Goal: Task Accomplishment & Management: Complete application form

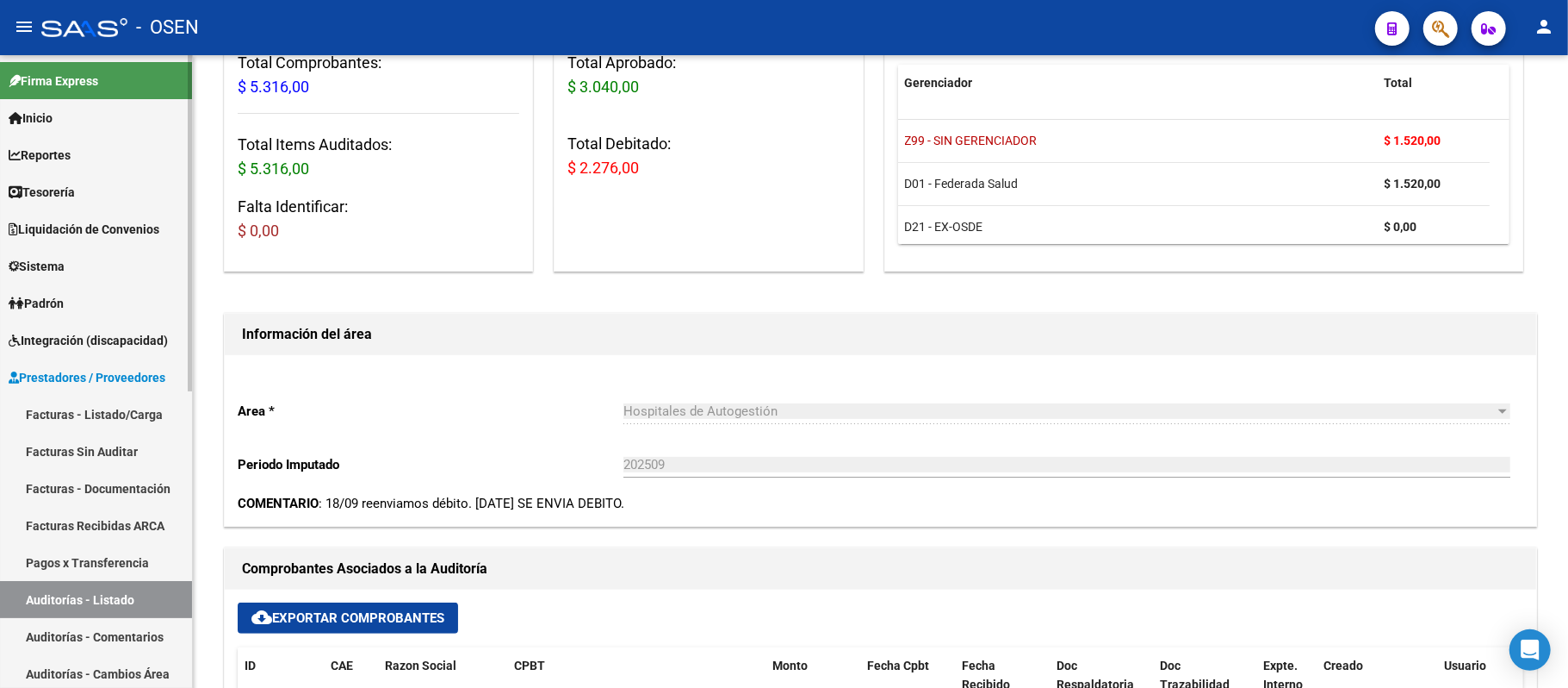
scroll to position [229, 0]
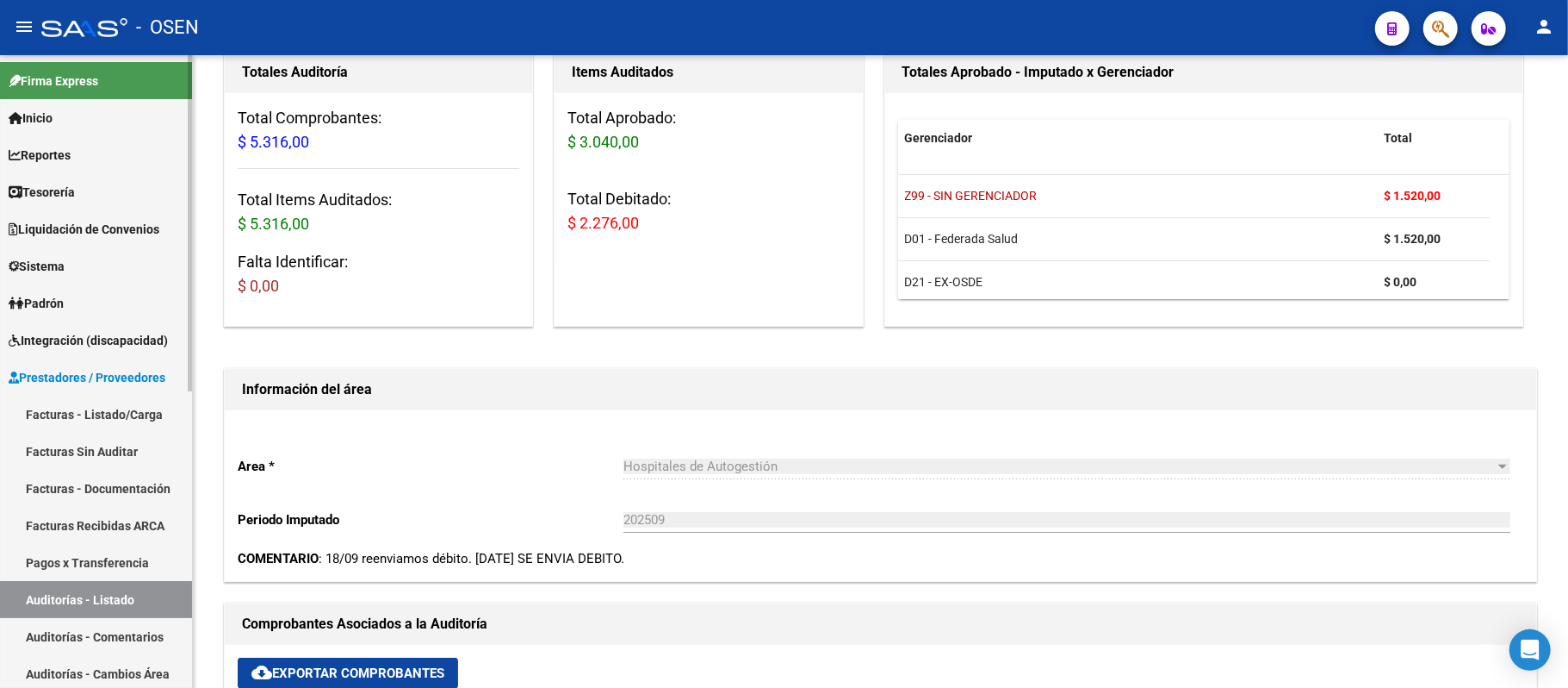
drag, startPoint x: 91, startPoint y: 414, endPoint x: 116, endPoint y: 400, distance: 28.7
click at [91, 414] on link "Facturas - Listado/Carga" at bounding box center [95, 413] width 192 height 37
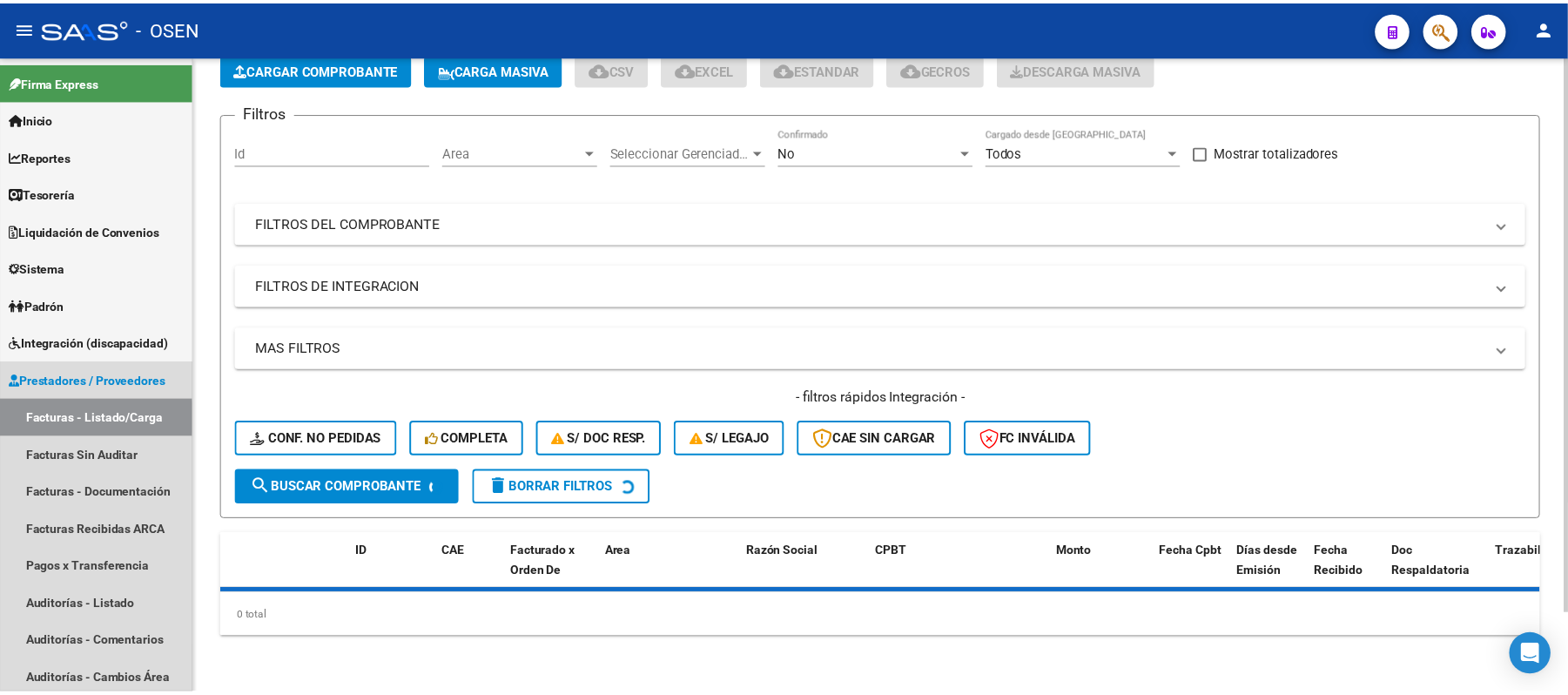
scroll to position [91, 0]
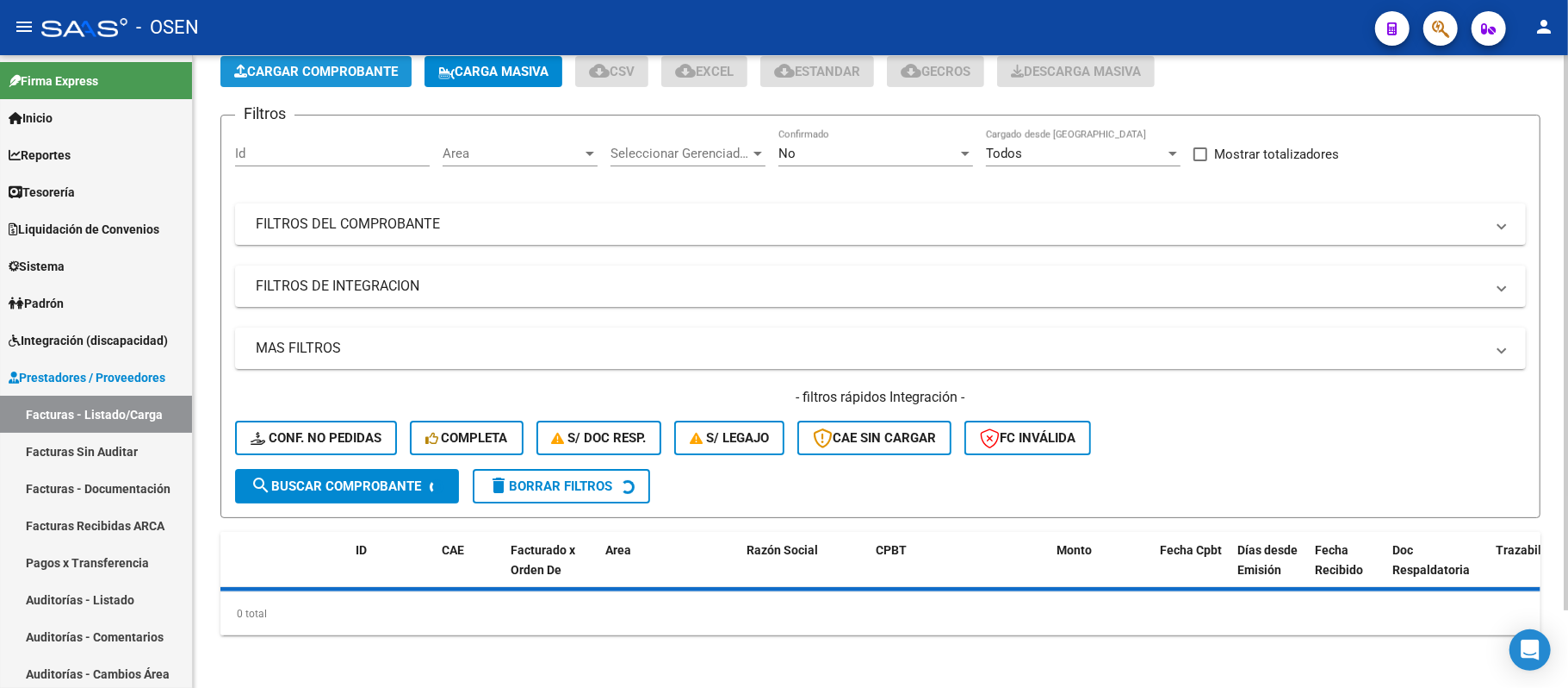
click at [328, 80] on button "Cargar Comprobante" at bounding box center [316, 71] width 192 height 31
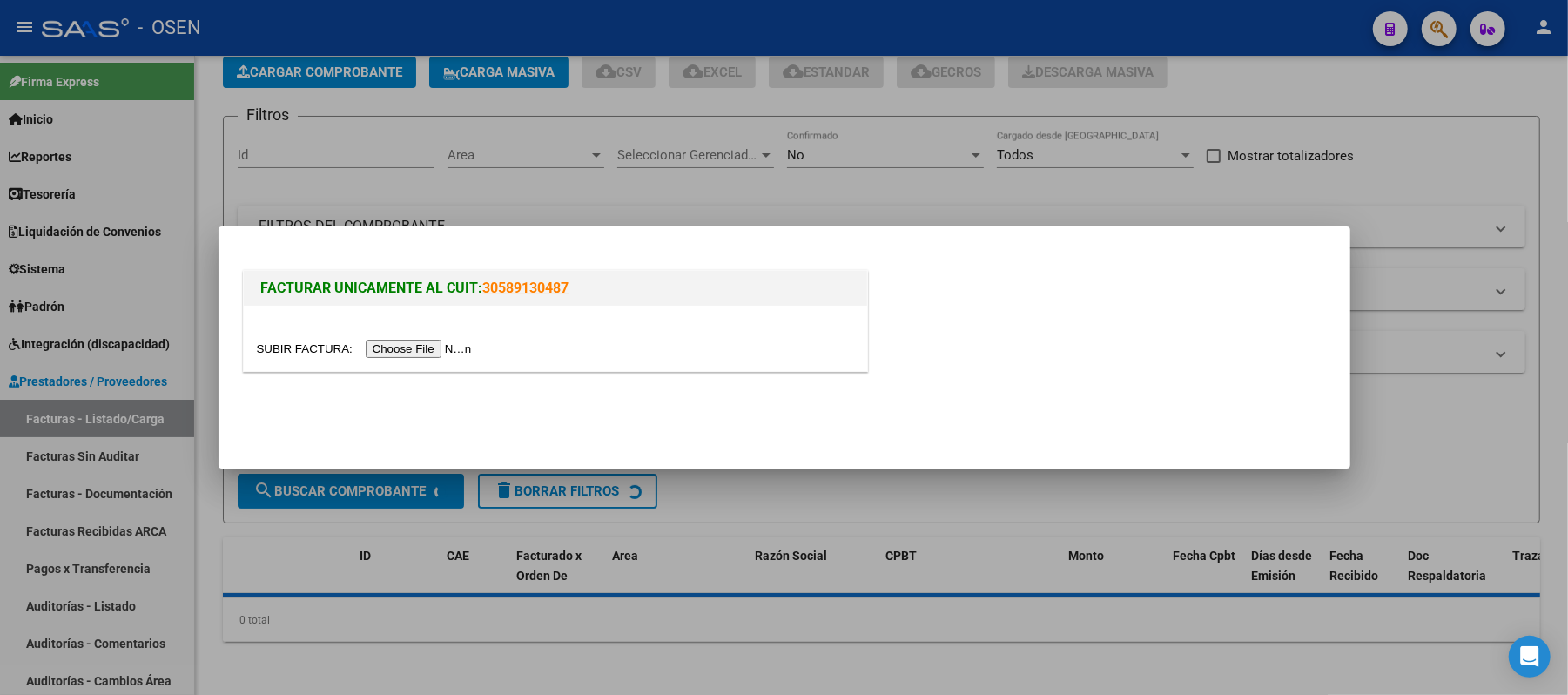
click at [451, 355] on input "file" at bounding box center [367, 348] width 220 height 18
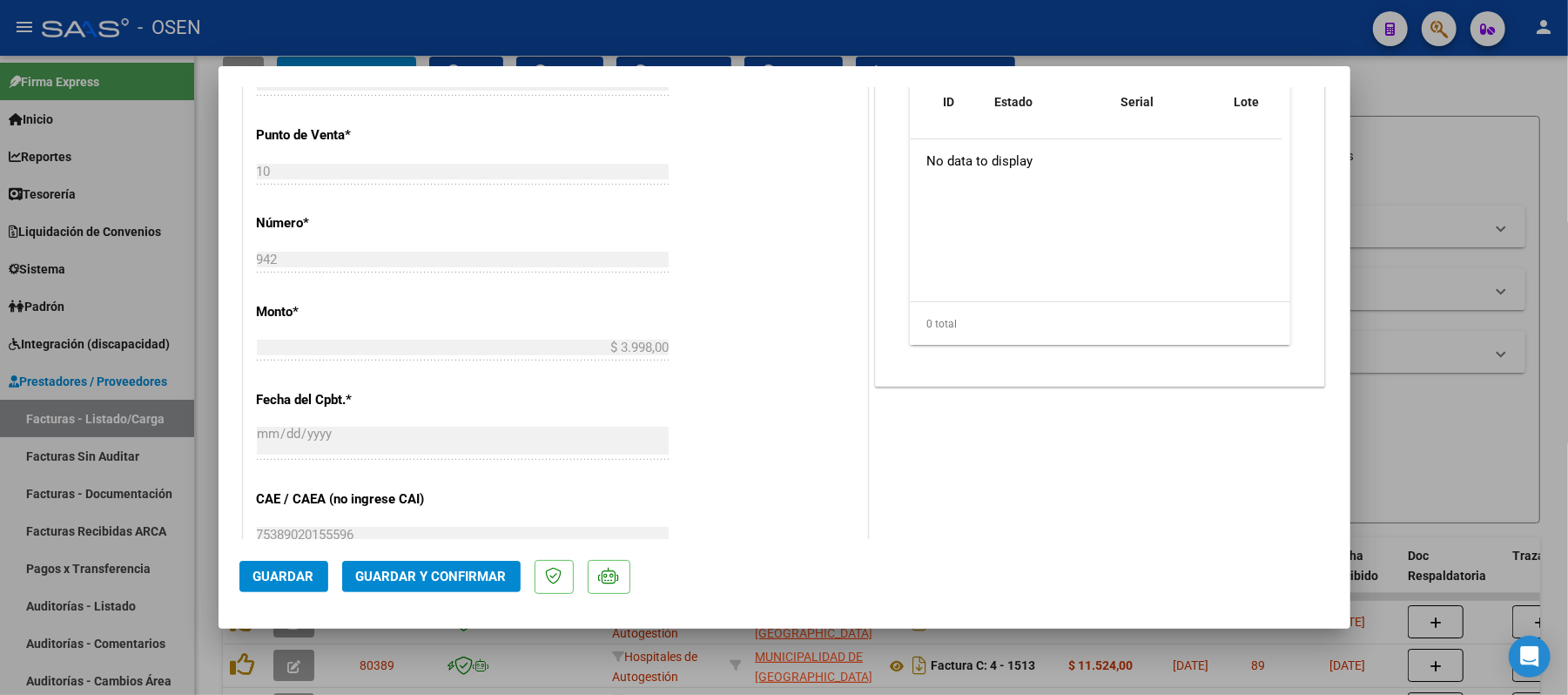
scroll to position [580, 0]
click at [255, 580] on span "Guardar" at bounding box center [283, 576] width 61 height 16
click at [1213, 32] on div at bounding box center [784, 348] width 1568 height 695
type input "$ 0,00"
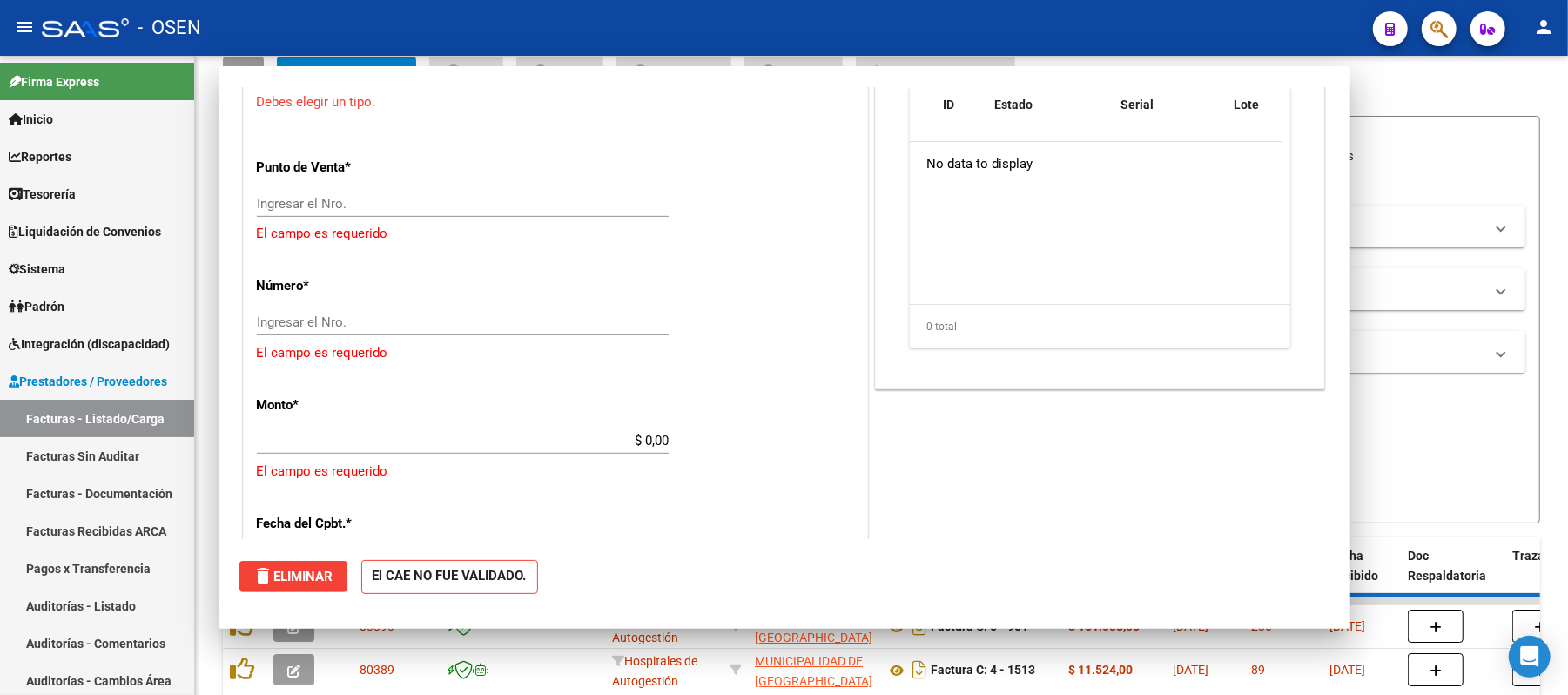
scroll to position [527, 0]
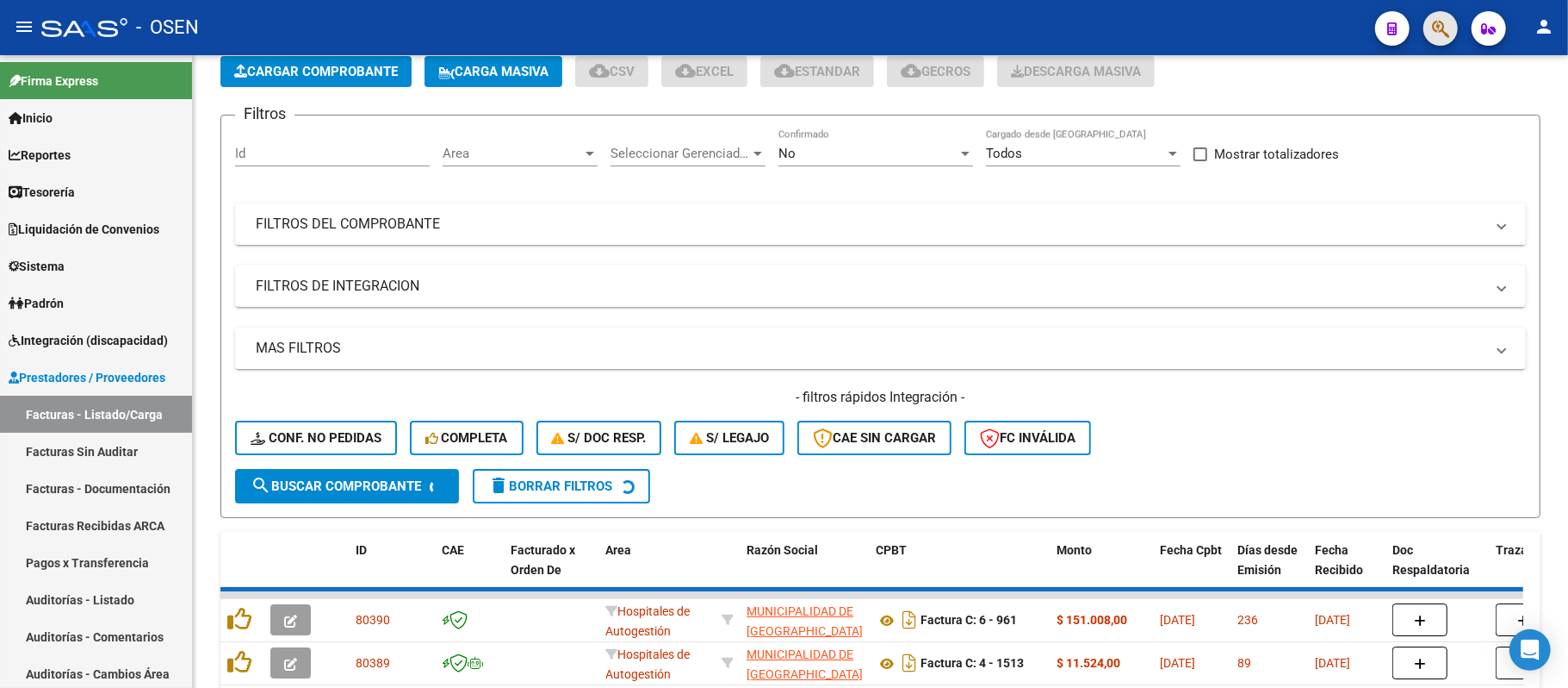
click at [1430, 29] on button "button" at bounding box center [1441, 29] width 35 height 35
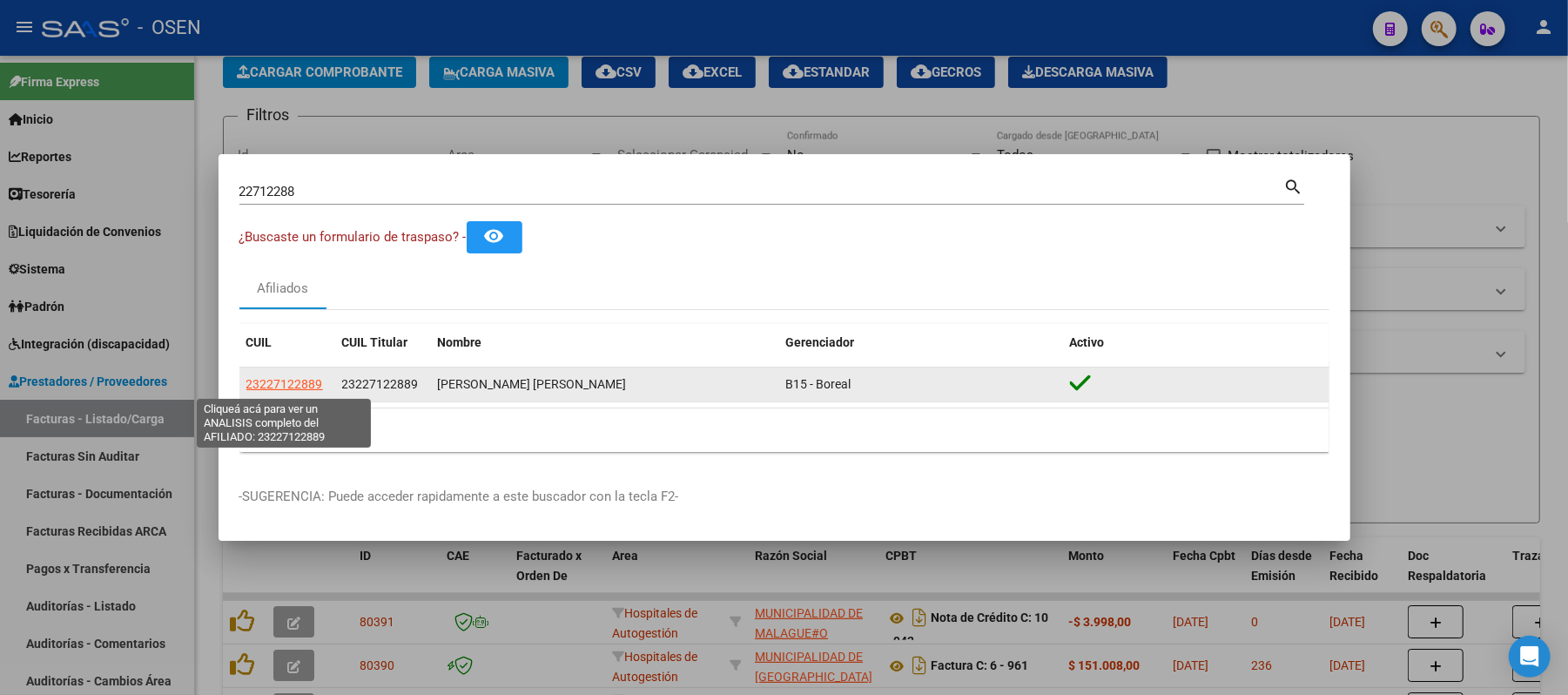
click at [278, 384] on span "23227122889" at bounding box center [284, 384] width 77 height 14
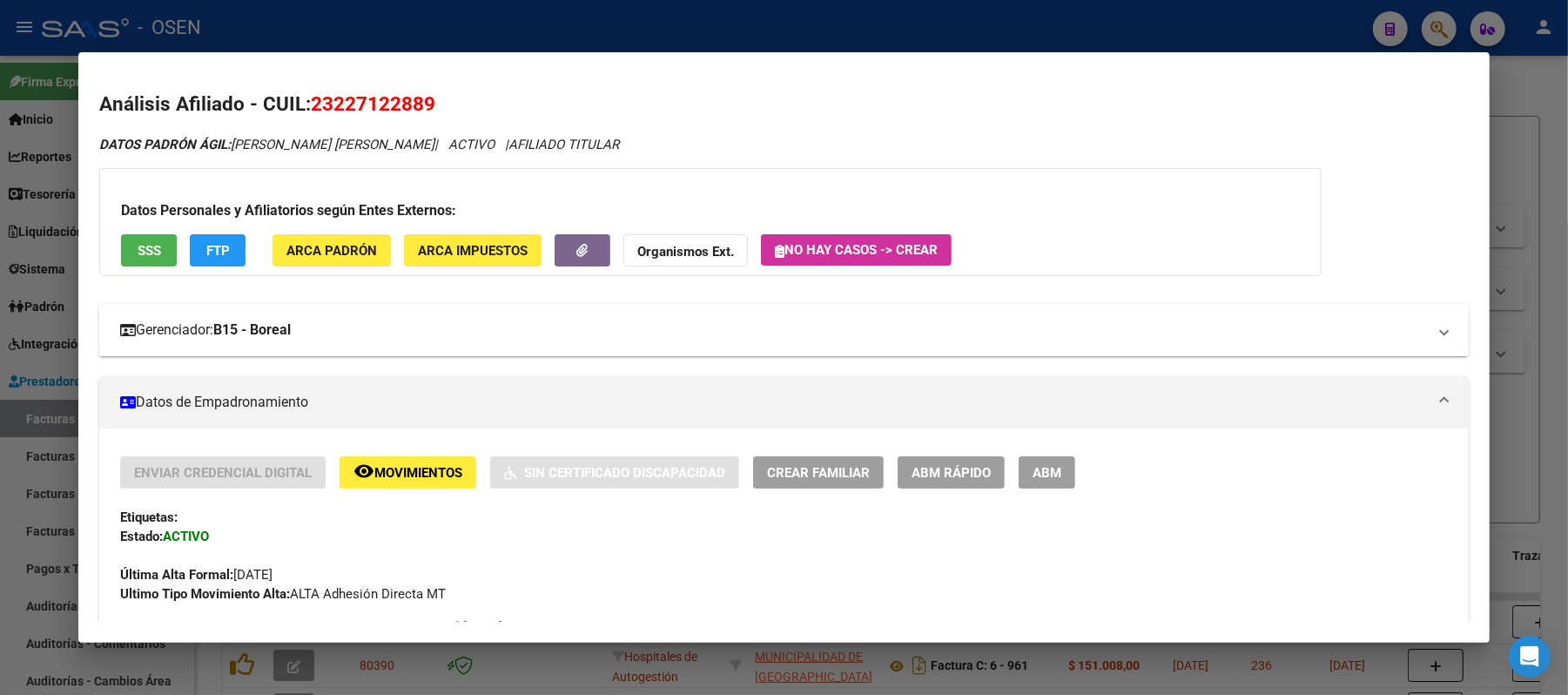
scroll to position [116, 0]
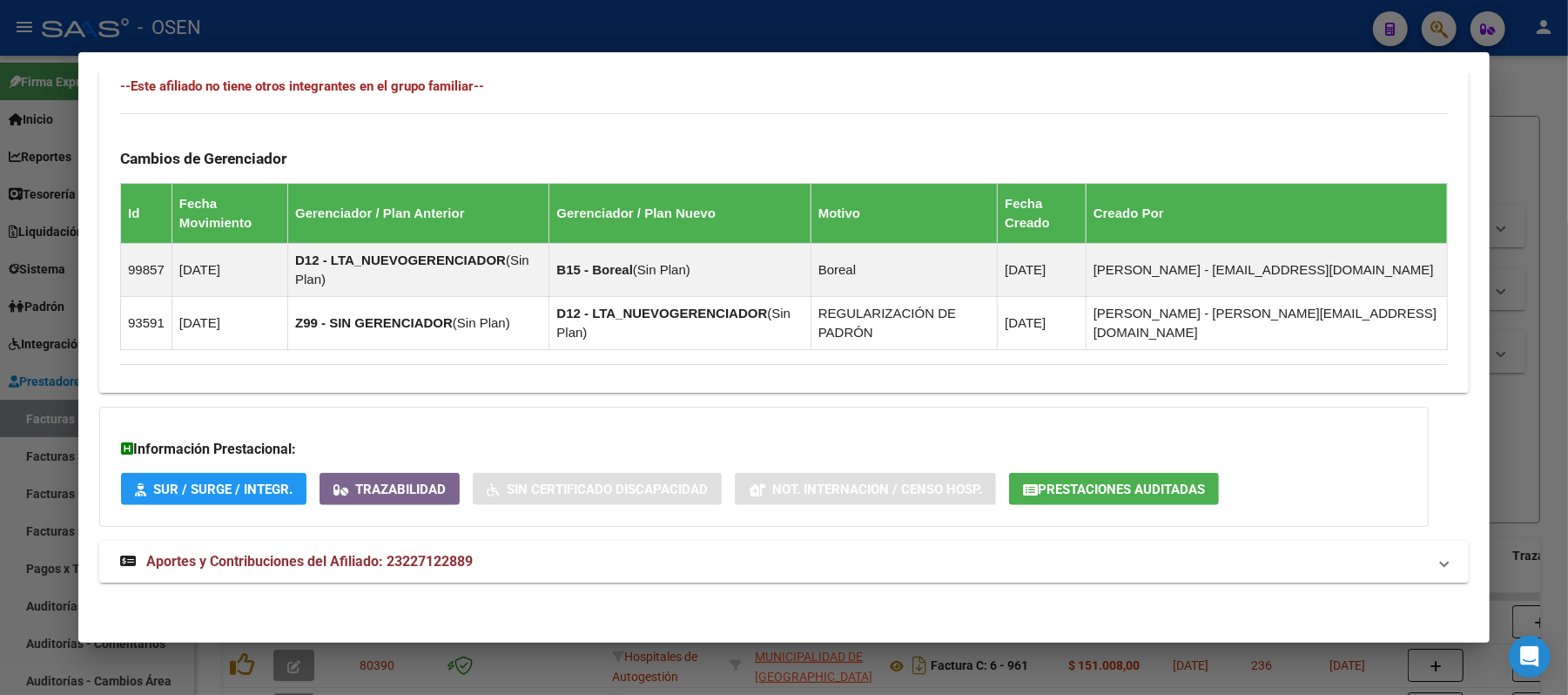
click at [557, 568] on mat-panel-title "Aportes y Contribuciones del Afiliado: 23227122889" at bounding box center [773, 561] width 1306 height 20
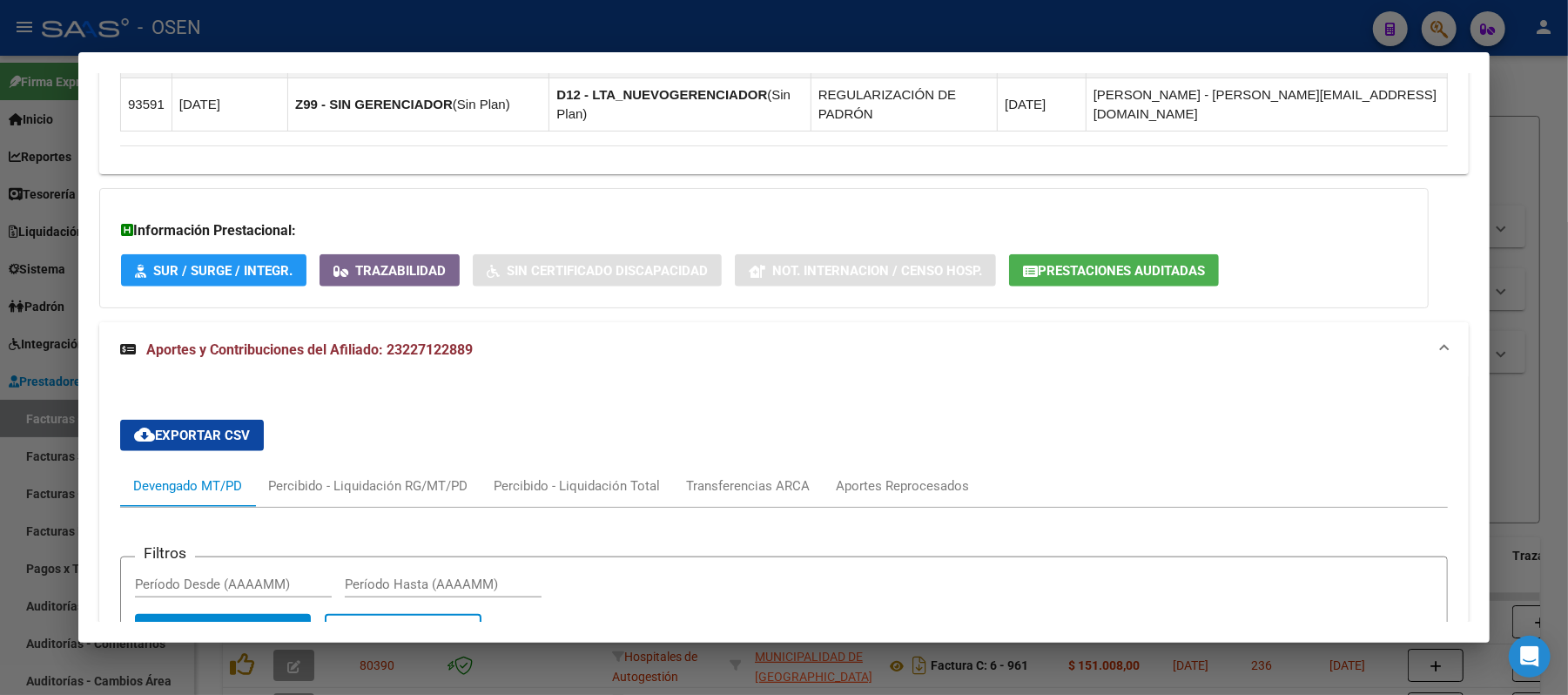
scroll to position [1077, 0]
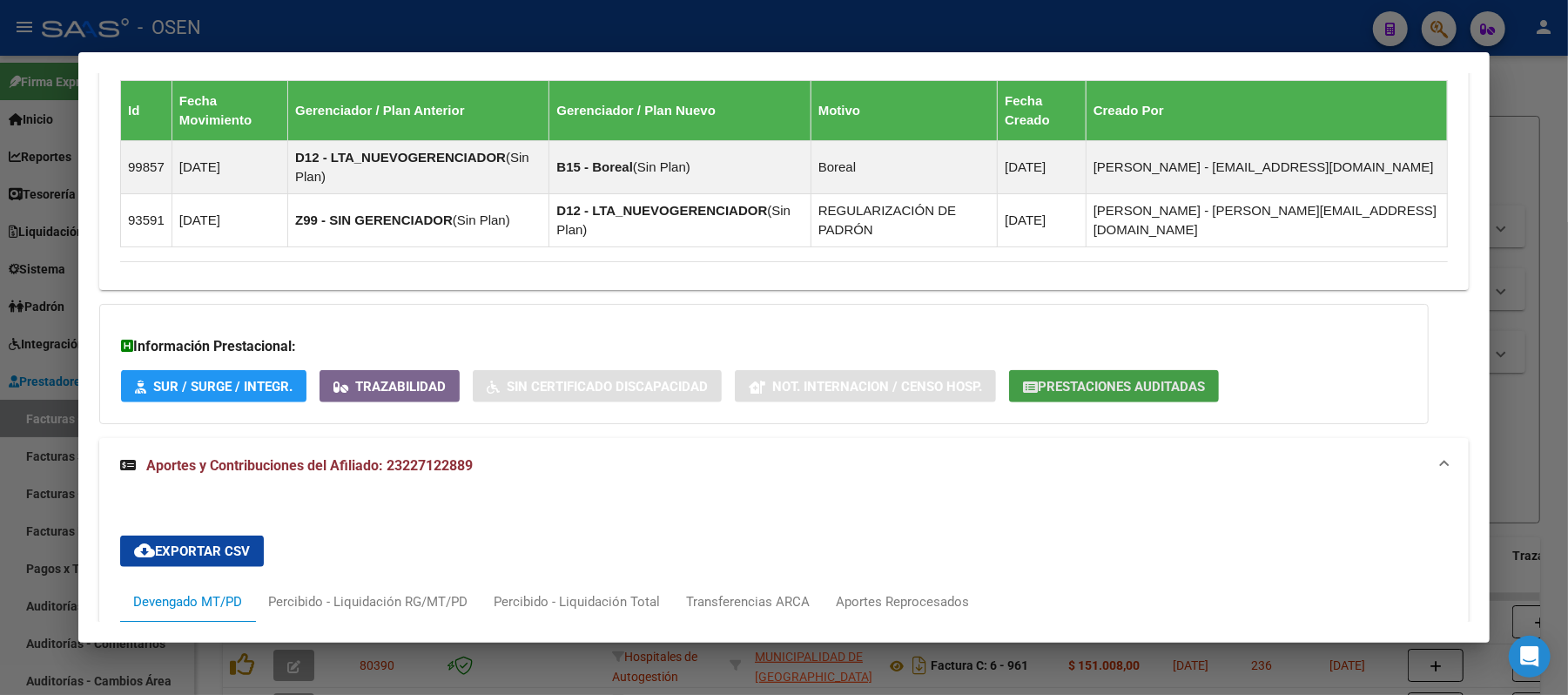
click at [1203, 383] on button "Prestaciones Auditadas" at bounding box center [1113, 385] width 210 height 32
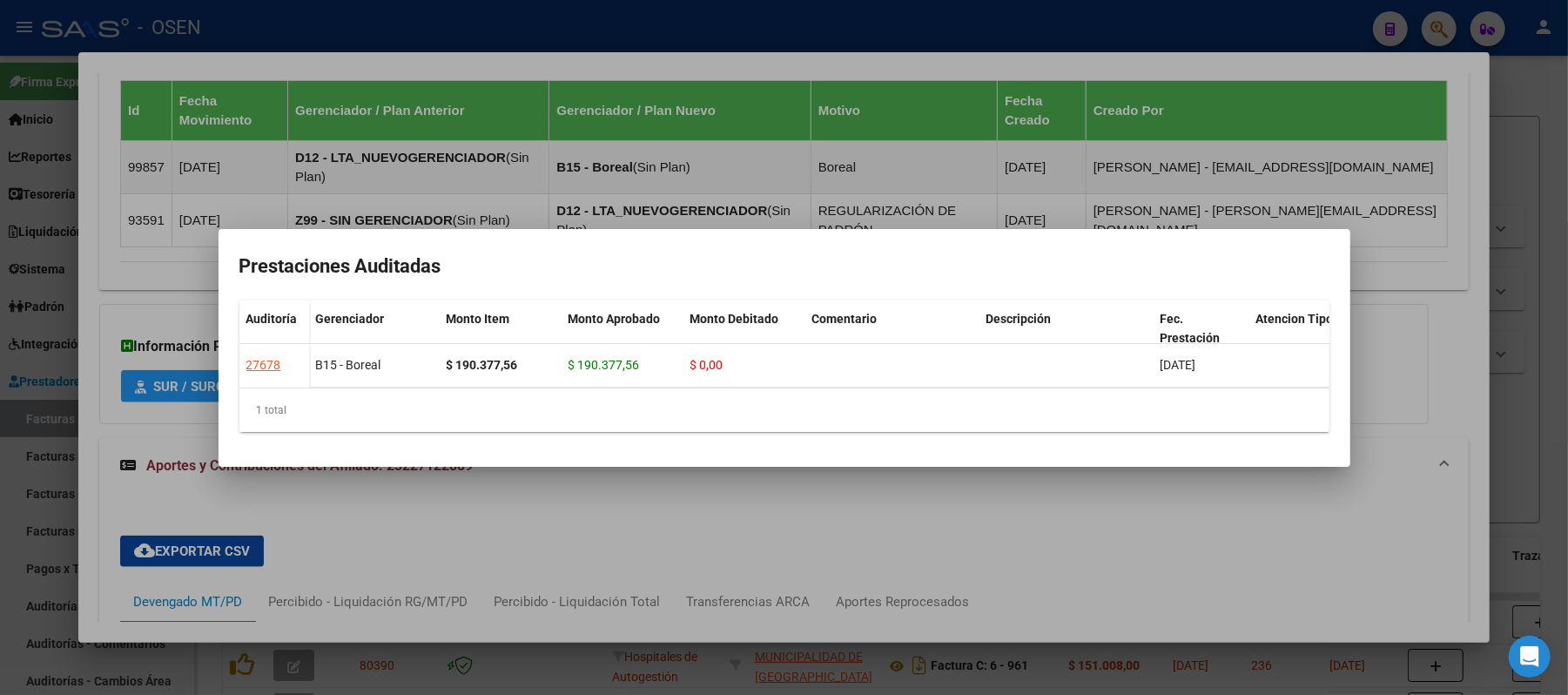
click at [638, 133] on div at bounding box center [784, 348] width 1568 height 695
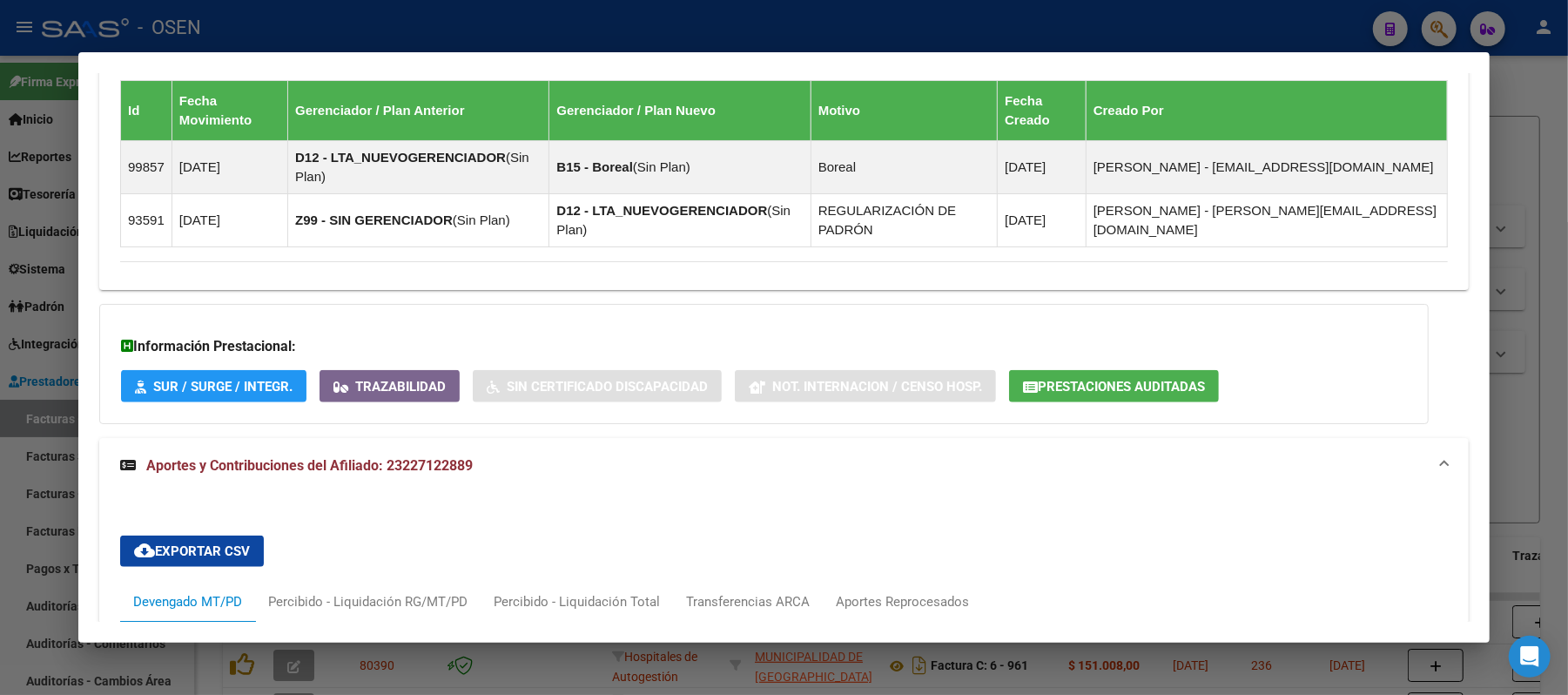
click at [1303, 36] on div at bounding box center [784, 348] width 1568 height 695
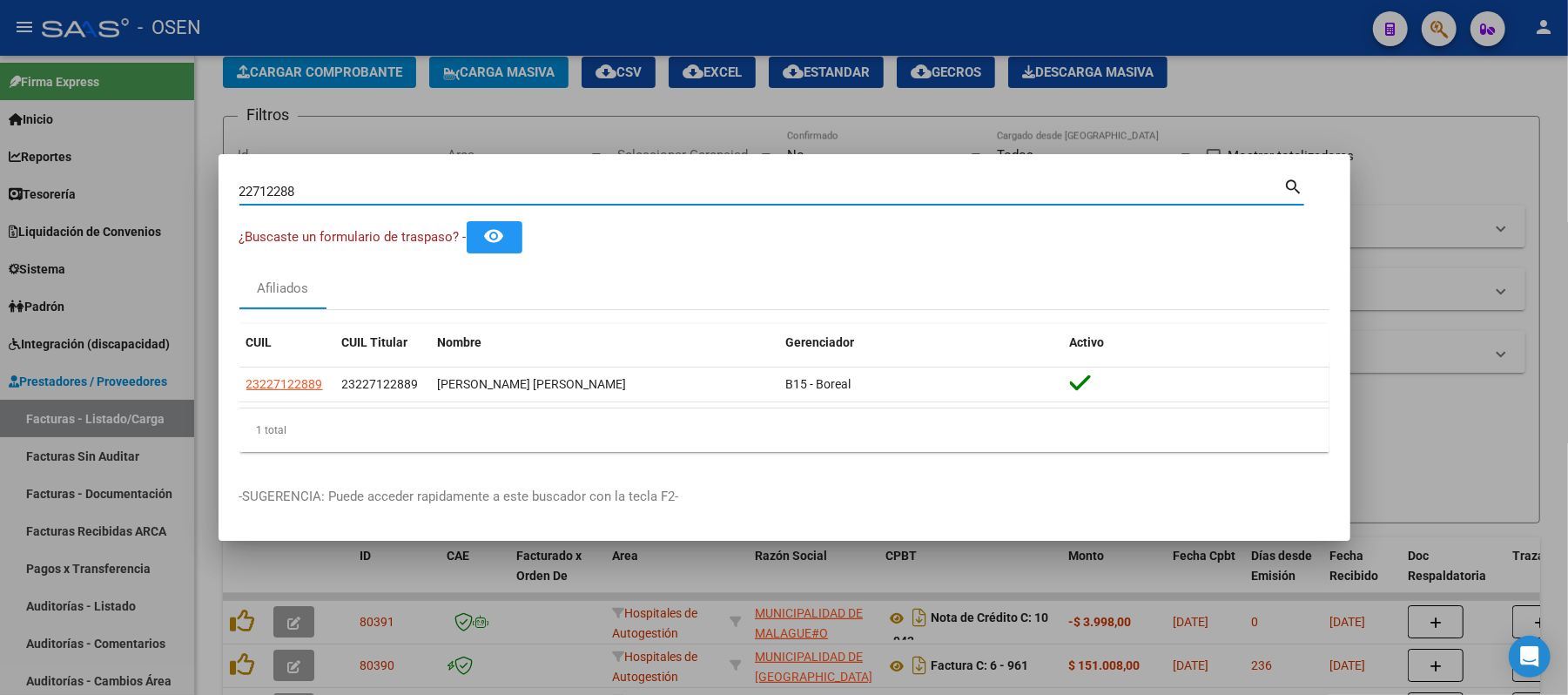
drag, startPoint x: 1003, startPoint y: 182, endPoint x: 155, endPoint y: 49, distance: 858.4
click at [178, 56] on div "22712288 Buscar (apellido, dni, cuil, nro traspaso, cuit, obra social) search ¿…" at bounding box center [784, 348] width 1568 height 695
paste input "14309317"
type input "14309317"
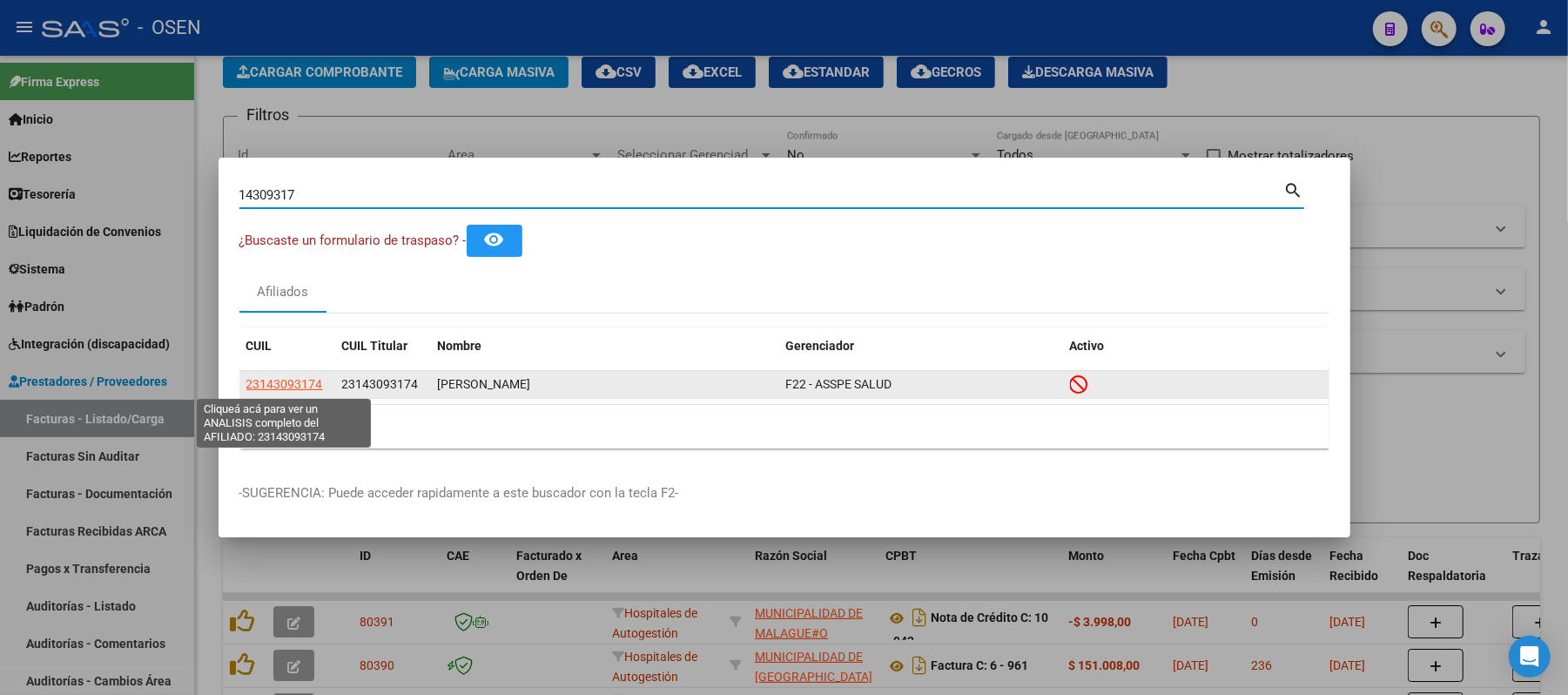
click at [294, 382] on span "23143093174" at bounding box center [284, 384] width 77 height 14
type textarea "23143093174"
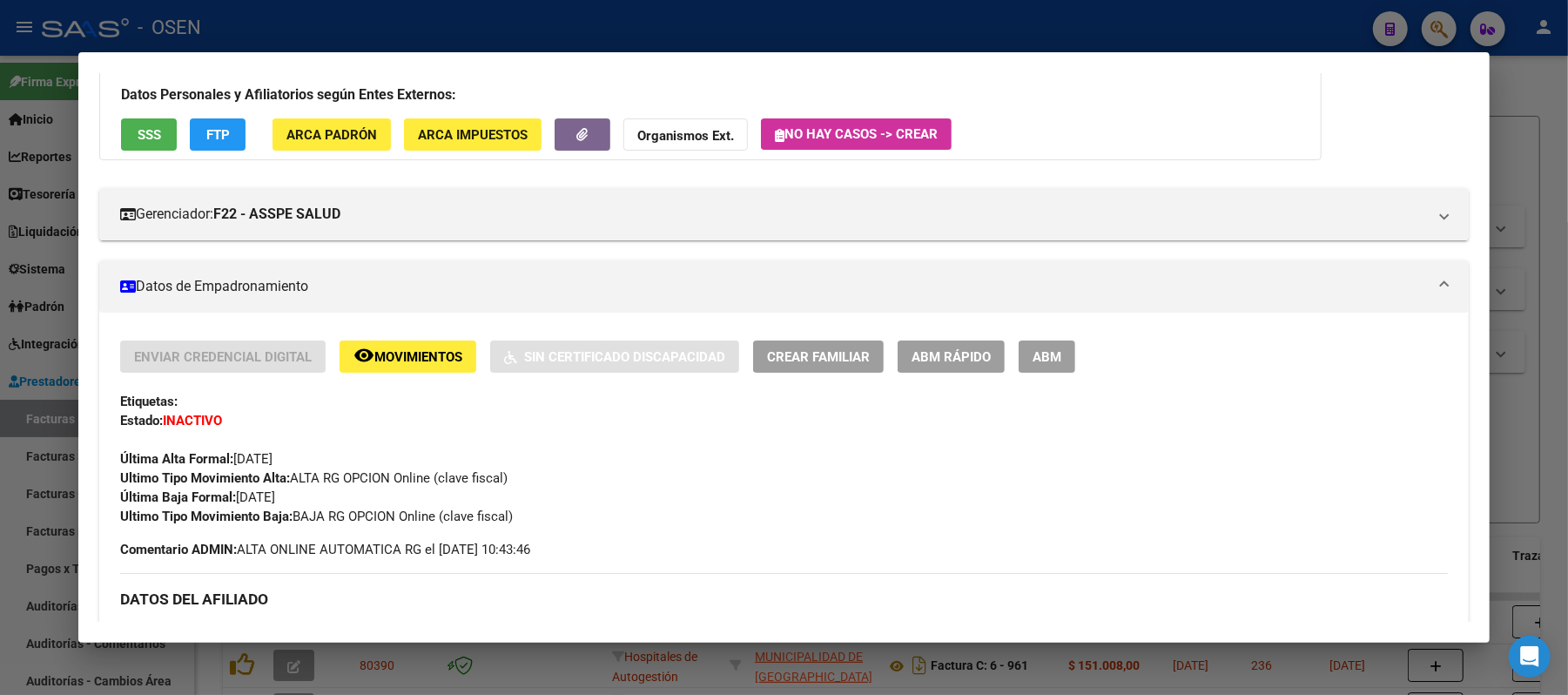
scroll to position [0, 0]
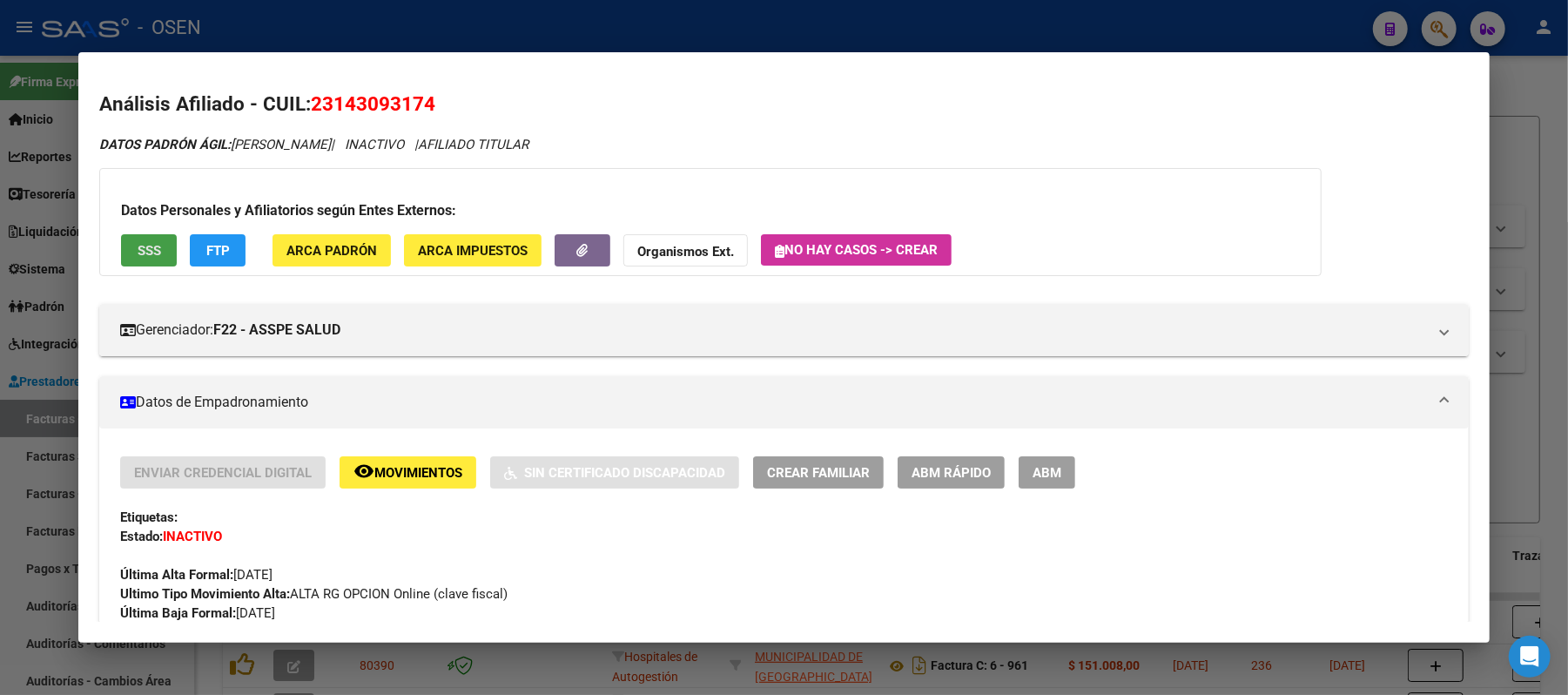
click at [132, 261] on button "SSS" at bounding box center [148, 250] width 55 height 32
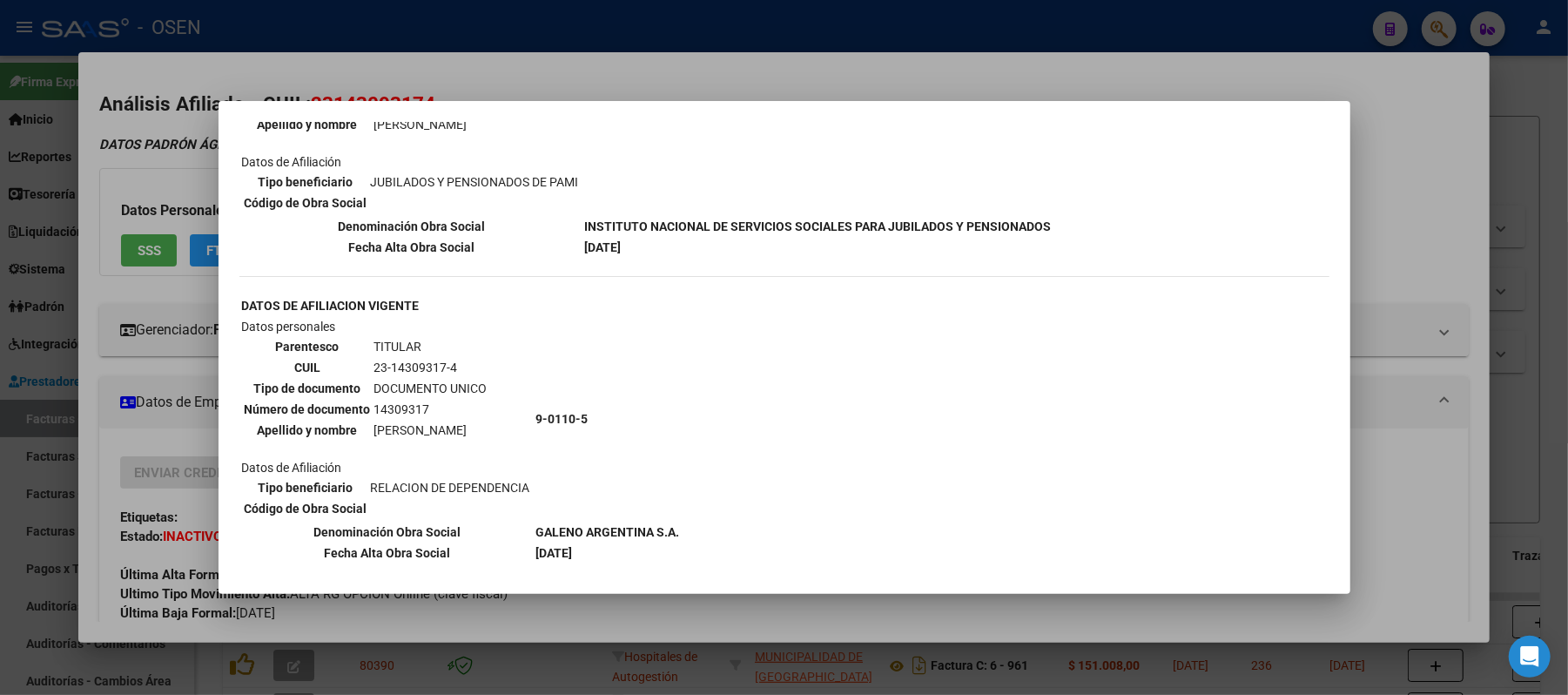
scroll to position [459, 0]
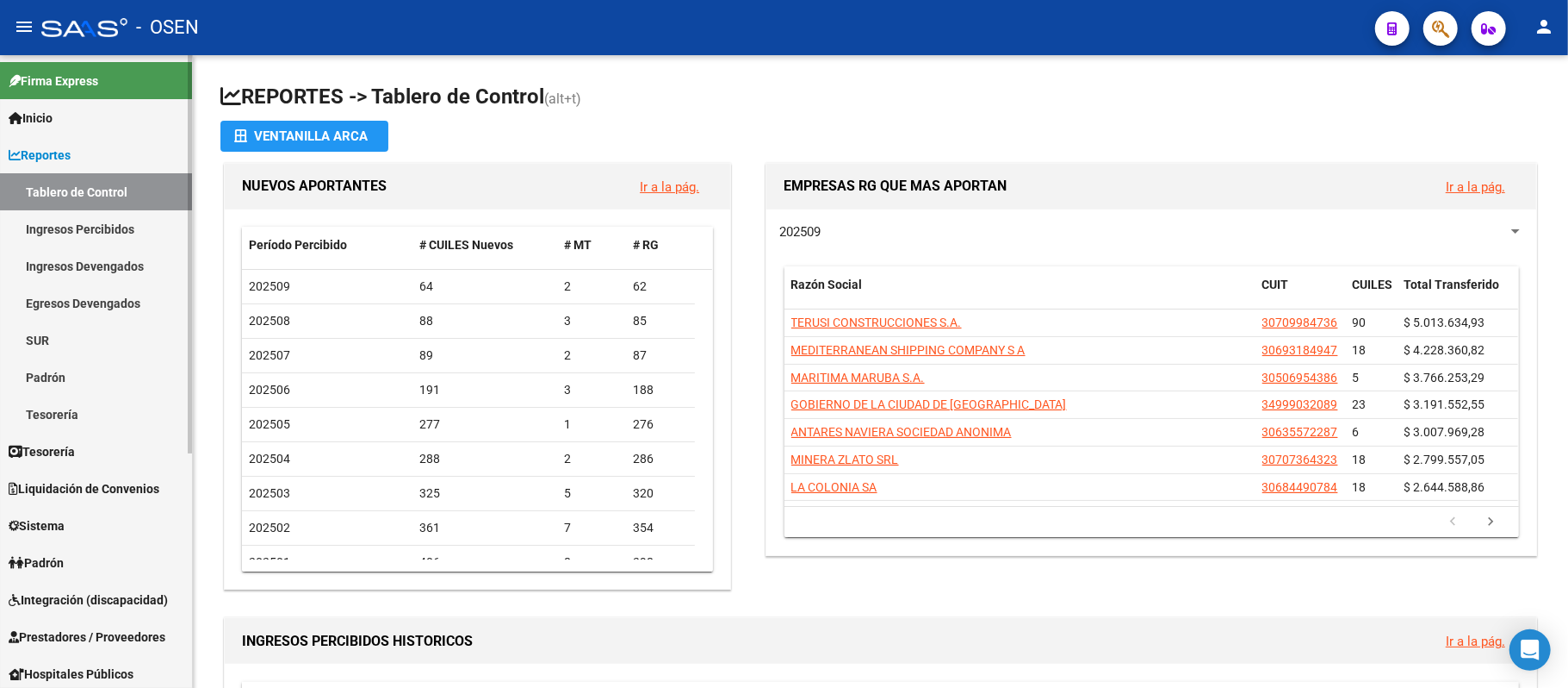
click at [70, 648] on link "Prestadores / Proveedores" at bounding box center [95, 636] width 192 height 37
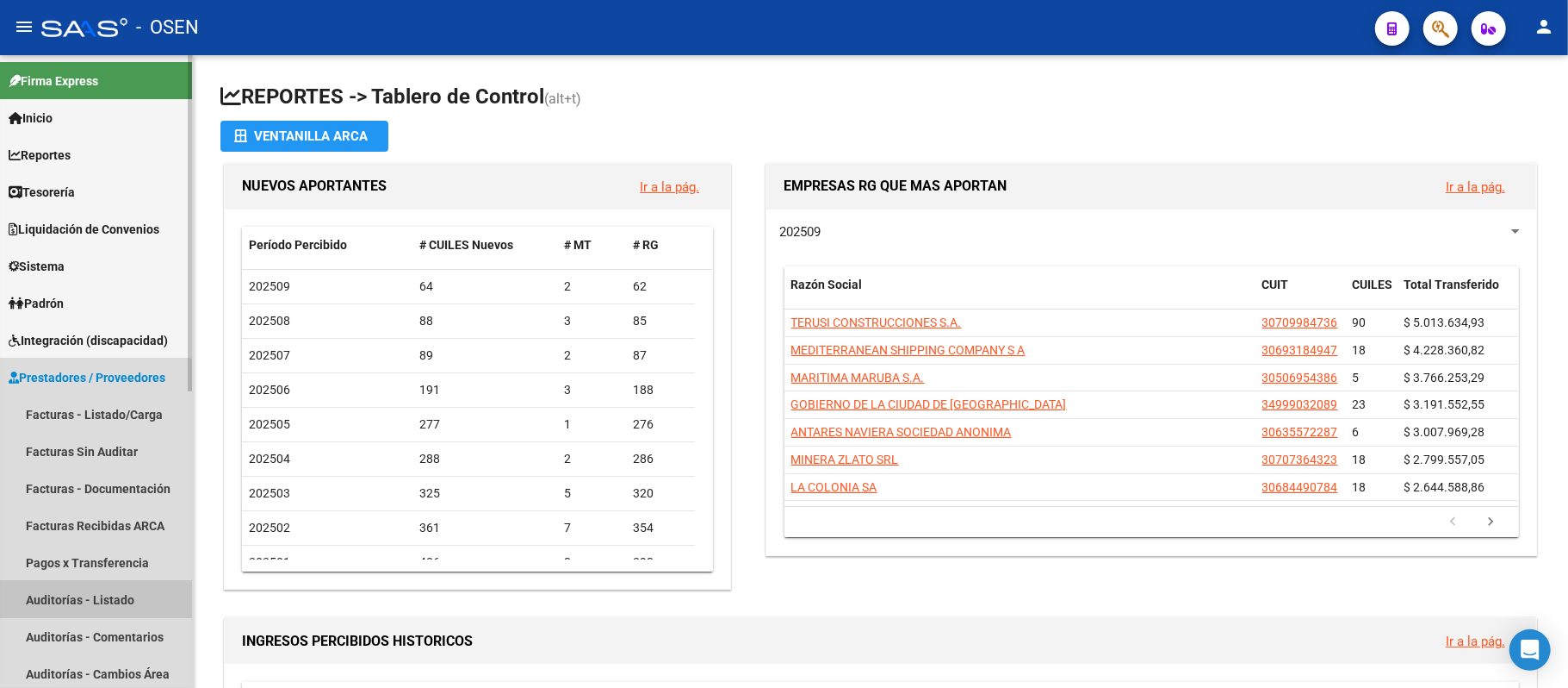
click at [93, 599] on link "Auditorías - Listado" at bounding box center [95, 599] width 192 height 37
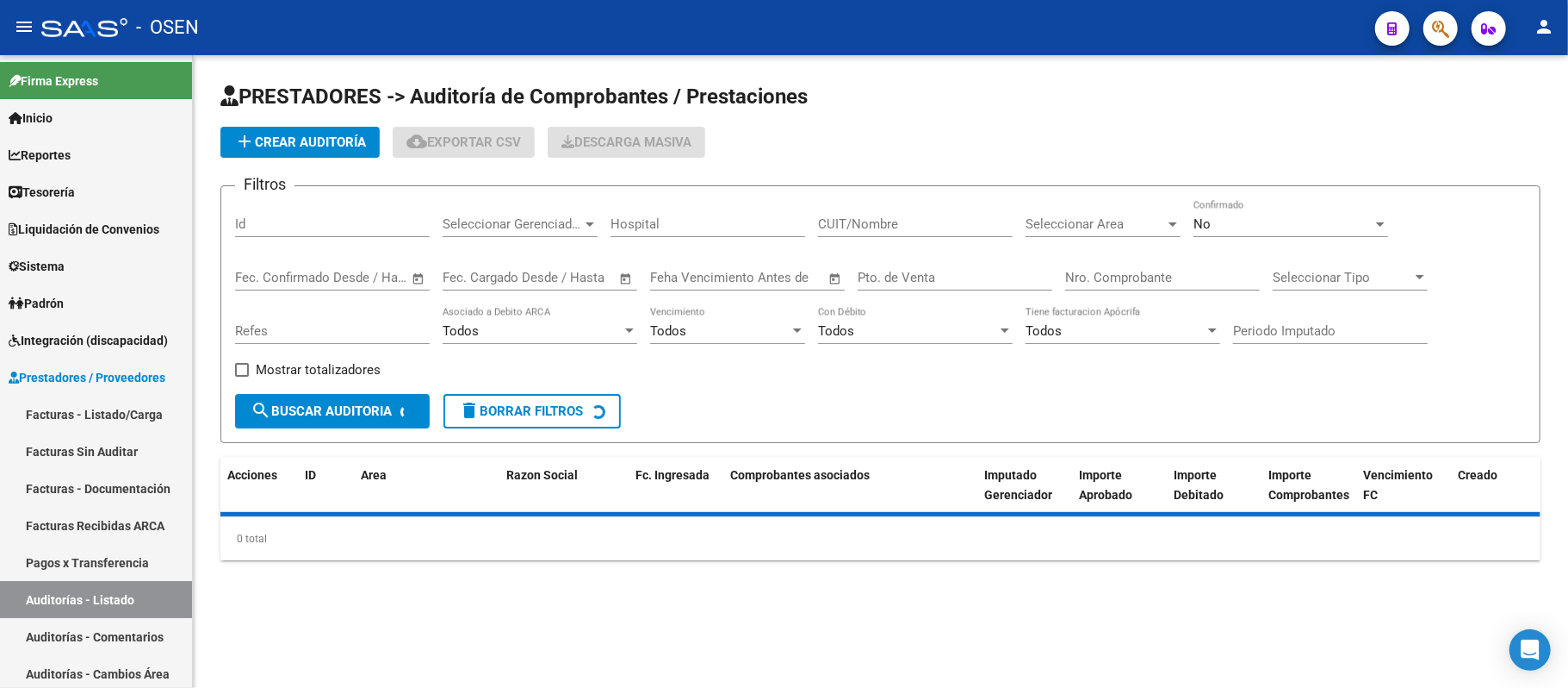
click at [1130, 293] on div "Nro. Comprobante" at bounding box center [1163, 279] width 195 height 53
click at [1128, 289] on div "Nro. Comprobante" at bounding box center [1163, 272] width 195 height 37
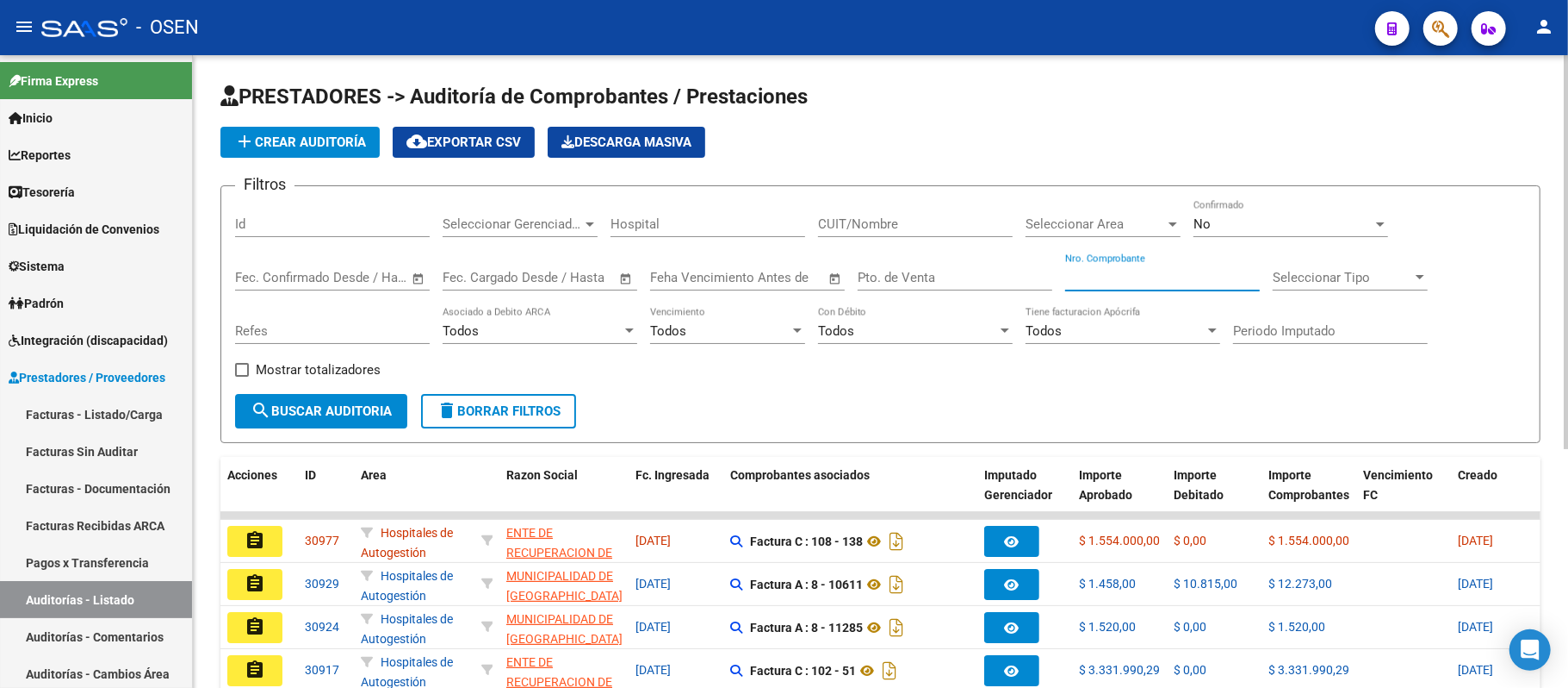
click at [1142, 276] on input "Nro. Comprobante" at bounding box center [1163, 278] width 195 height 15
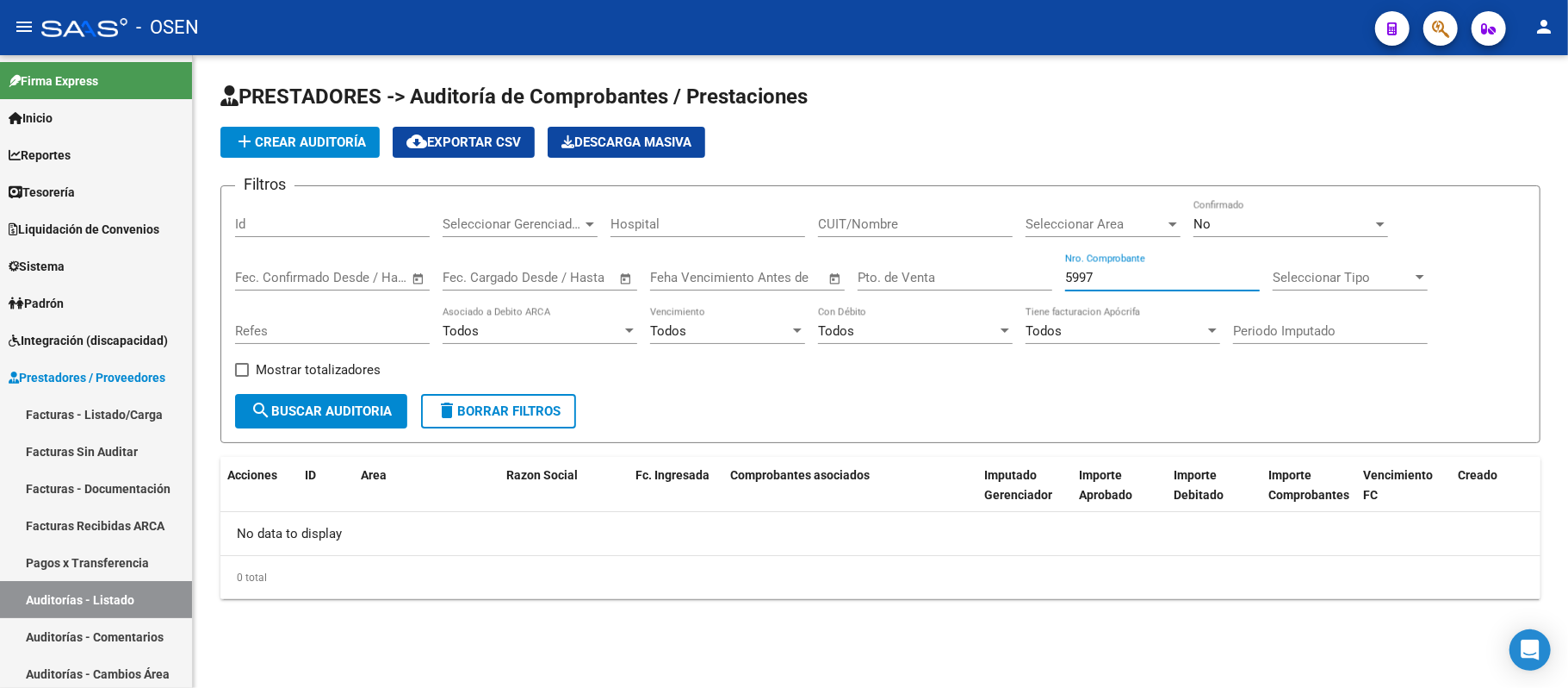
type input "5997"
click at [1225, 235] on div "No Confirmado" at bounding box center [1291, 218] width 195 height 37
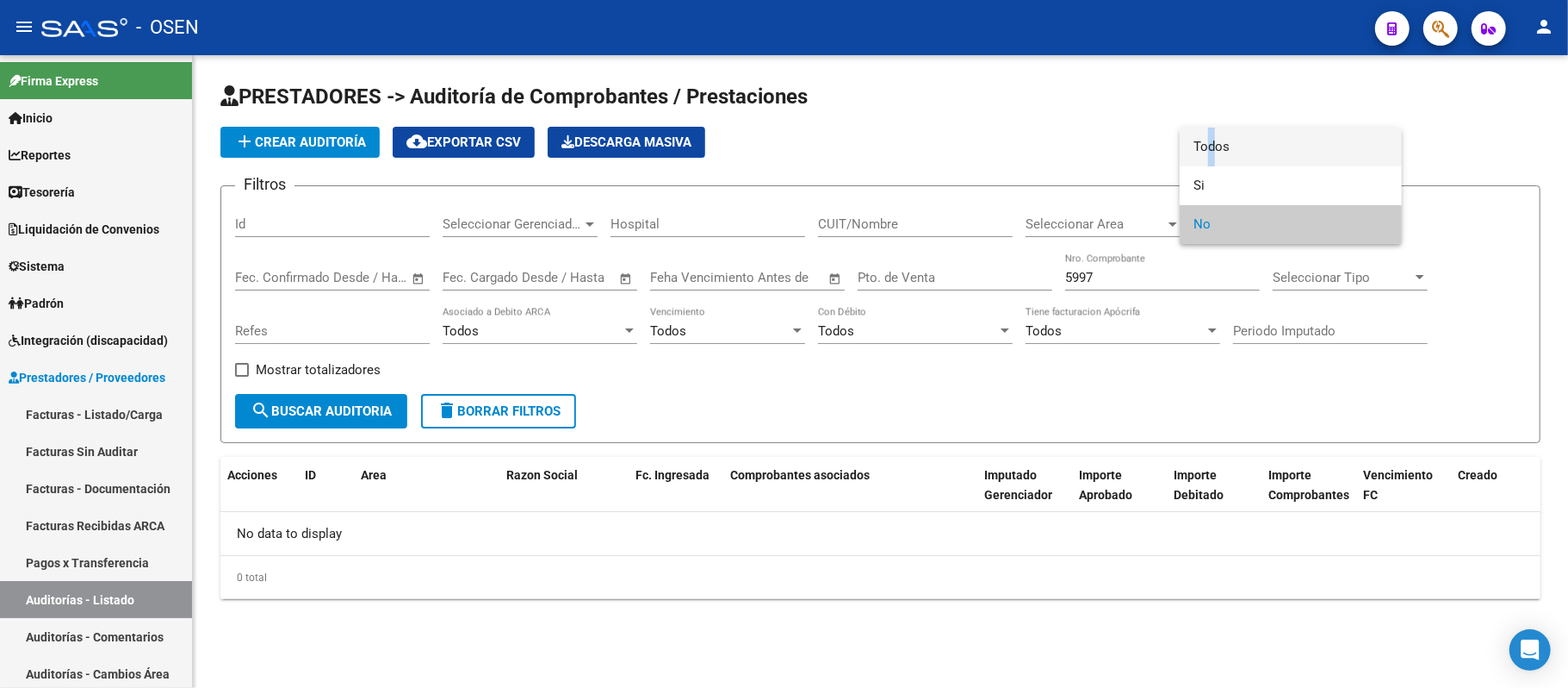
click at [1206, 149] on span "Todos" at bounding box center [1291, 146] width 195 height 39
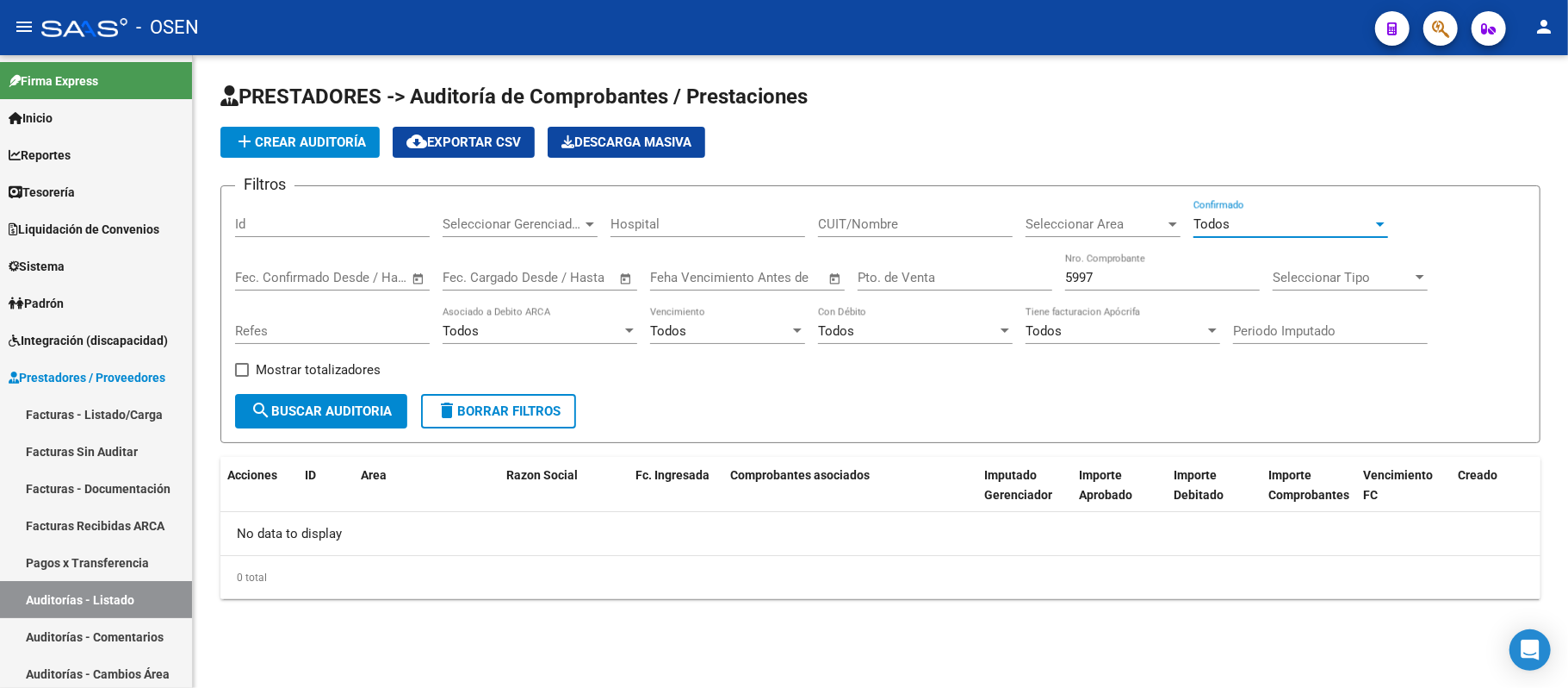
click at [342, 394] on button "search Buscar Auditoria" at bounding box center [321, 411] width 172 height 35
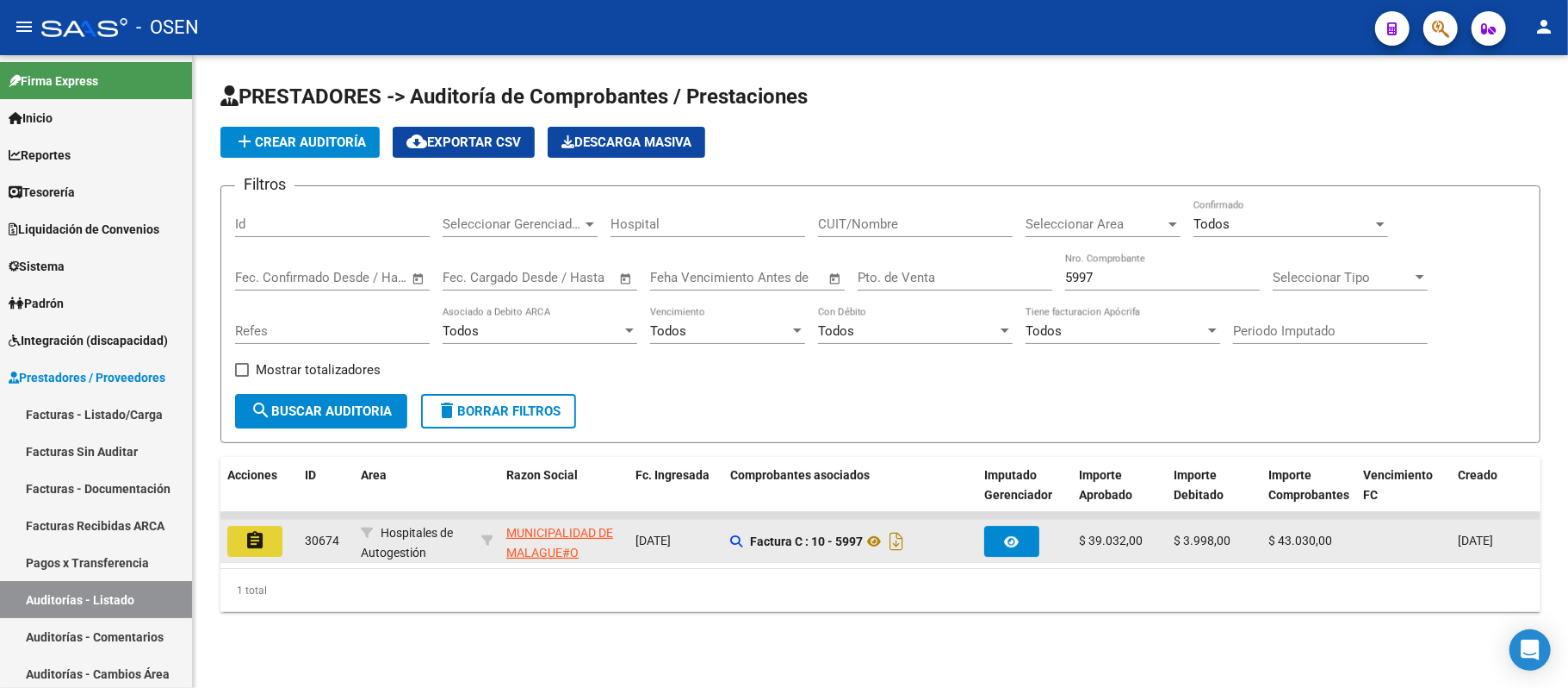
click at [280, 540] on button "assignment" at bounding box center [254, 541] width 55 height 31
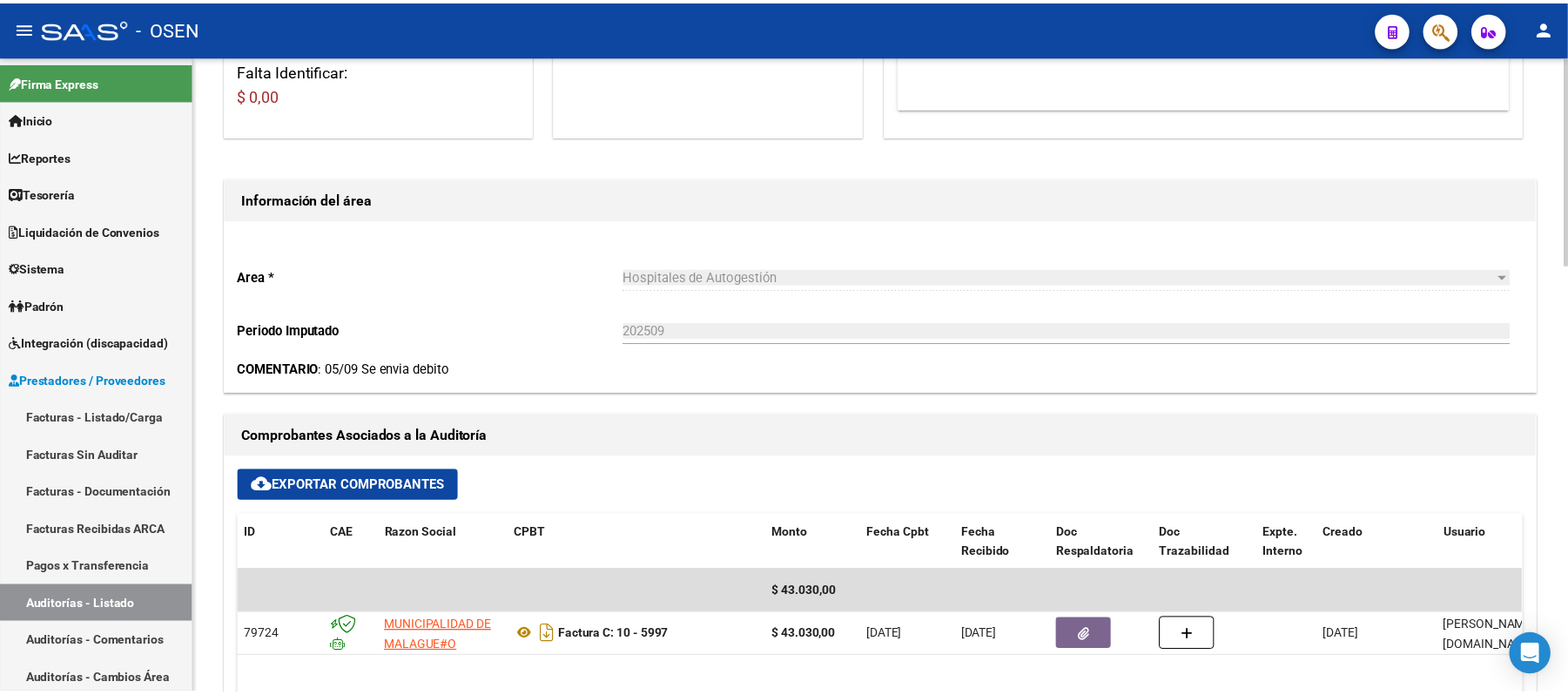
scroll to position [464, 0]
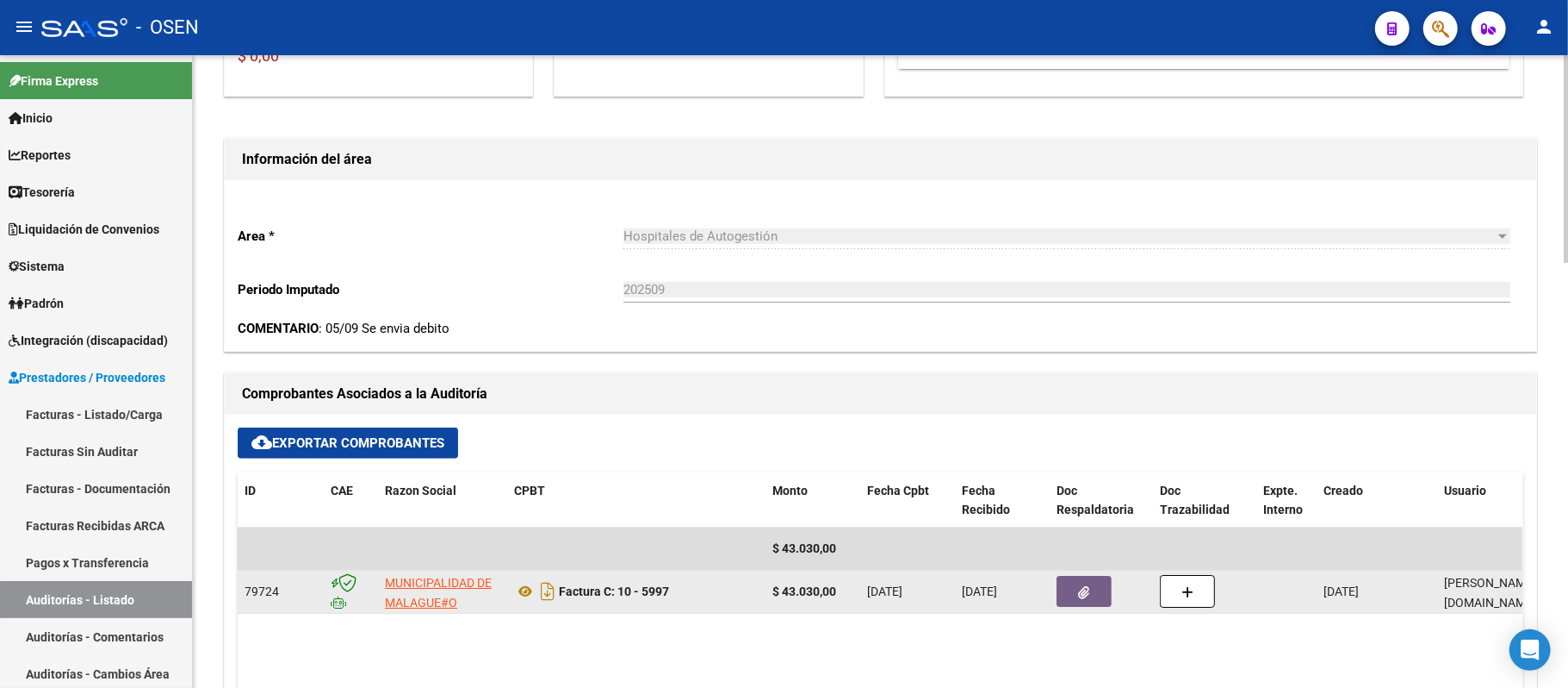
click at [1094, 610] on datatable-body-cell at bounding box center [1101, 592] width 103 height 42
click at [1093, 600] on button "button" at bounding box center [1084, 591] width 55 height 31
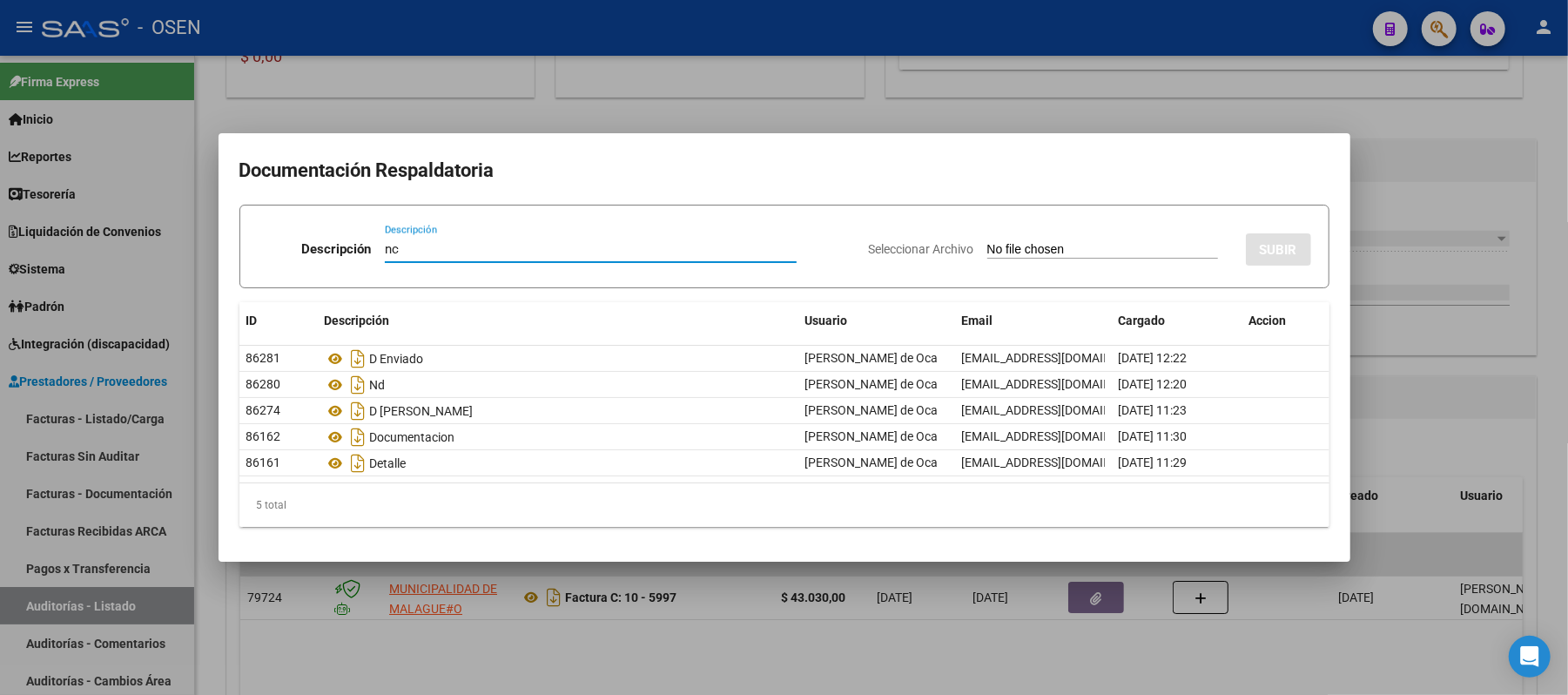
type input "nc"
click at [1091, 258] on input "Seleccionar Archivo" at bounding box center [1102, 250] width 231 height 17
type input "C:\fakepath\00010_00000942 NC POR FC 10-5997.pdf"
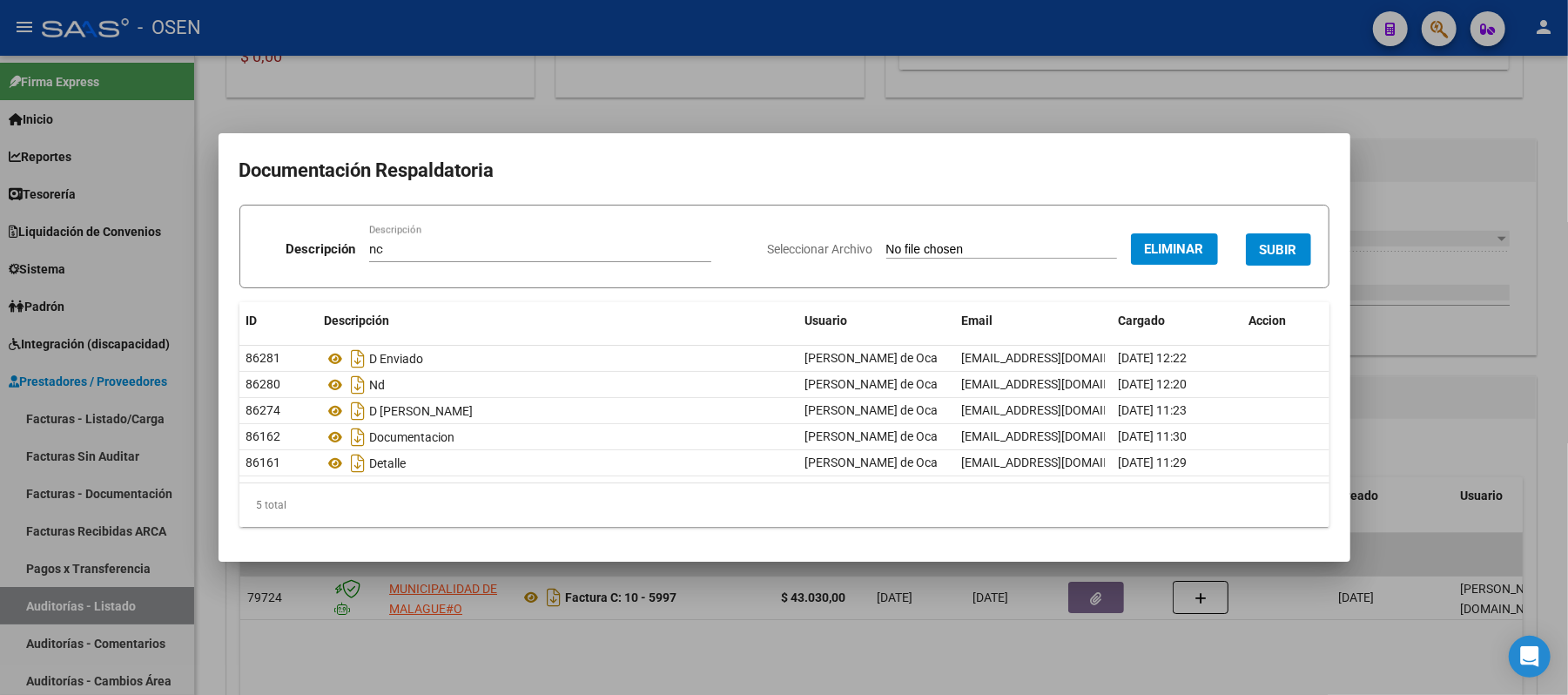
click at [1303, 243] on button "SUBIR" at bounding box center [1278, 249] width 65 height 32
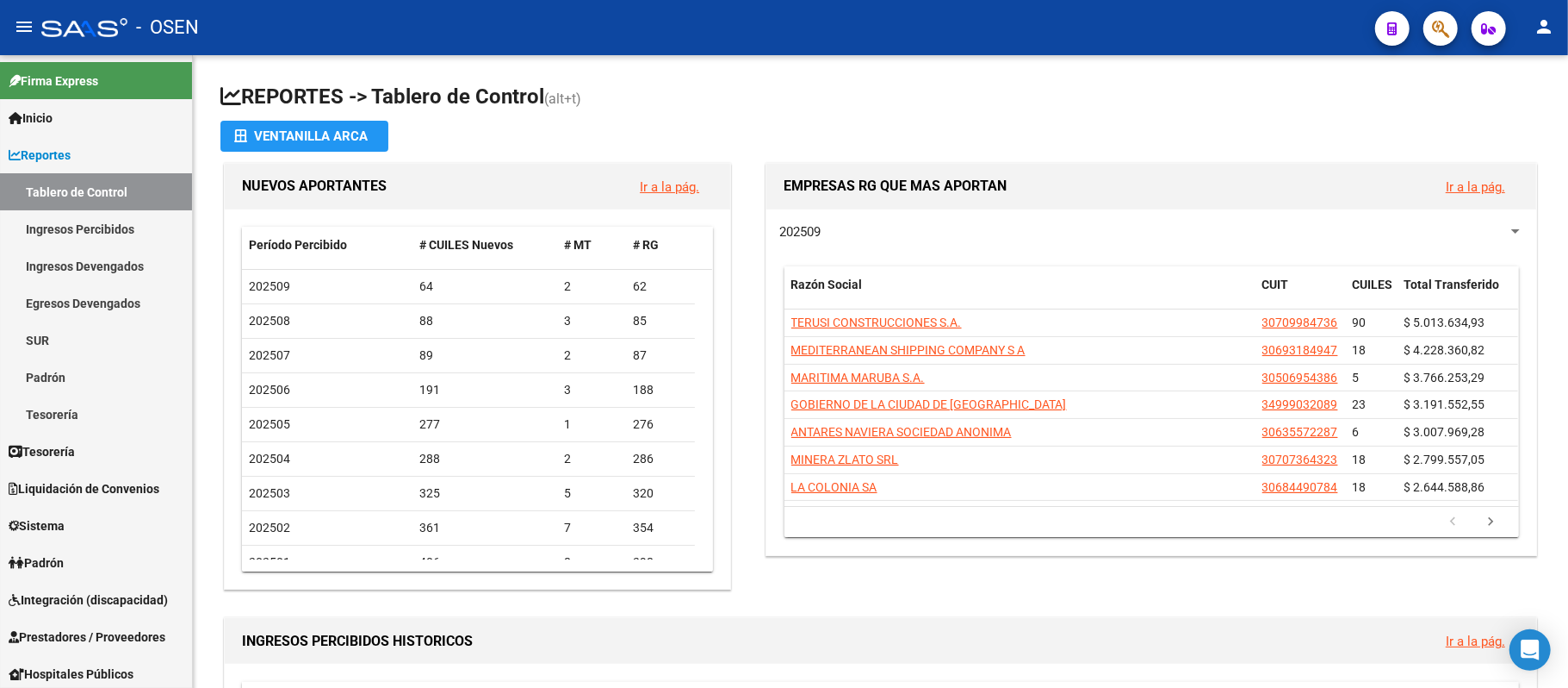
click at [1457, 29] on button "button" at bounding box center [1441, 29] width 35 height 35
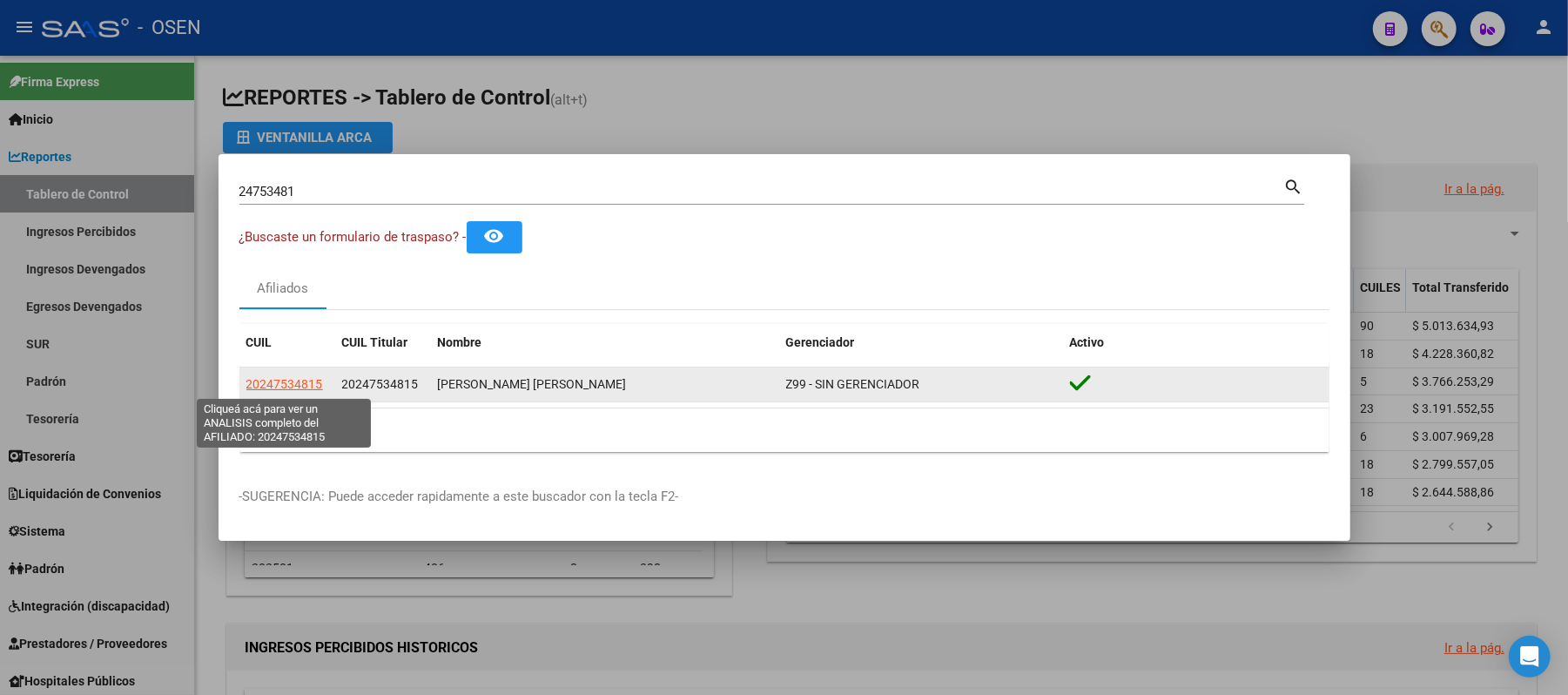
click at [285, 390] on span "20247534815" at bounding box center [284, 384] width 77 height 14
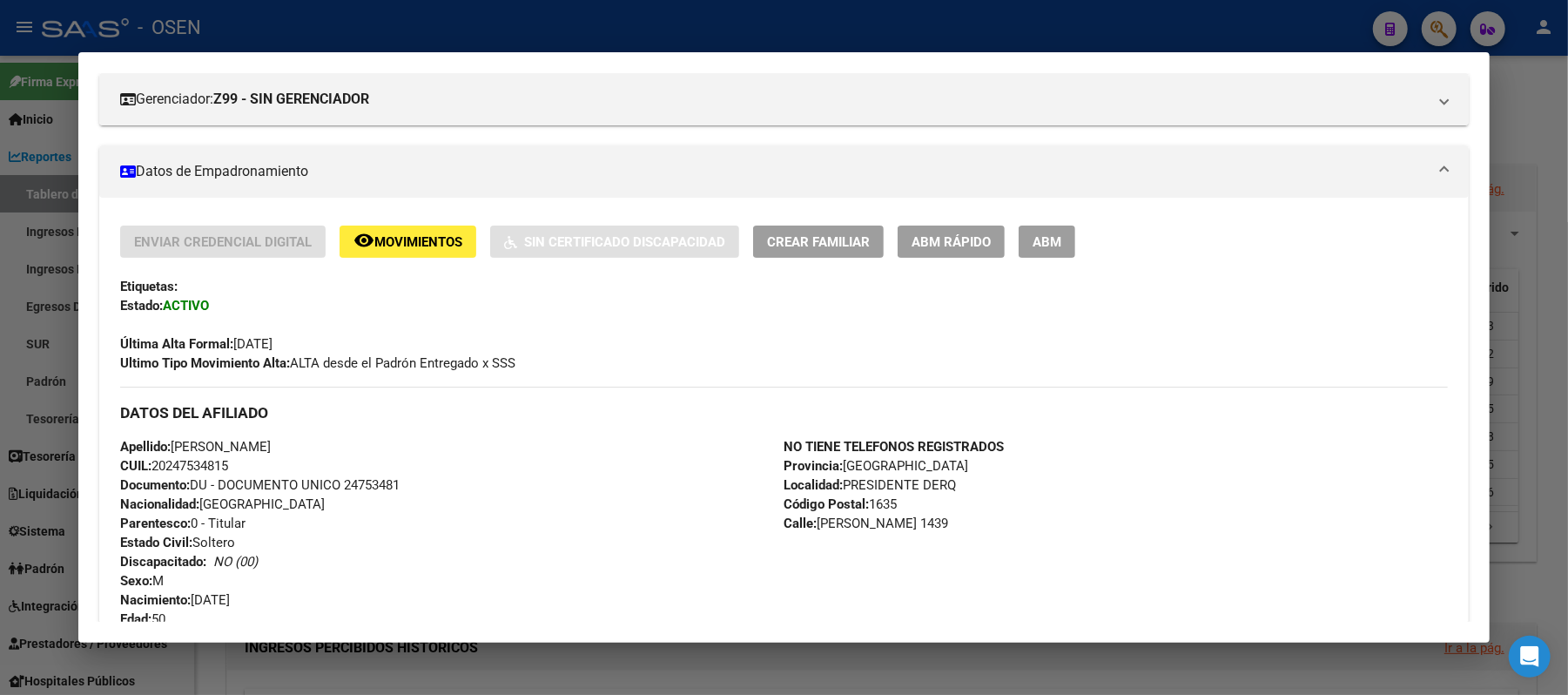
scroll to position [232, 0]
drag, startPoint x: 268, startPoint y: 472, endPoint x: 109, endPoint y: 450, distance: 160.5
click at [109, 450] on div "Enviar Credencial Digital remove_red_eye Movimientos Sin Certificado Discapacid…" at bounding box center [784, 610] width 1369 height 772
copy div "Apellido: ROBERTO CARLOS MOLLO CUIL: 20247534815"
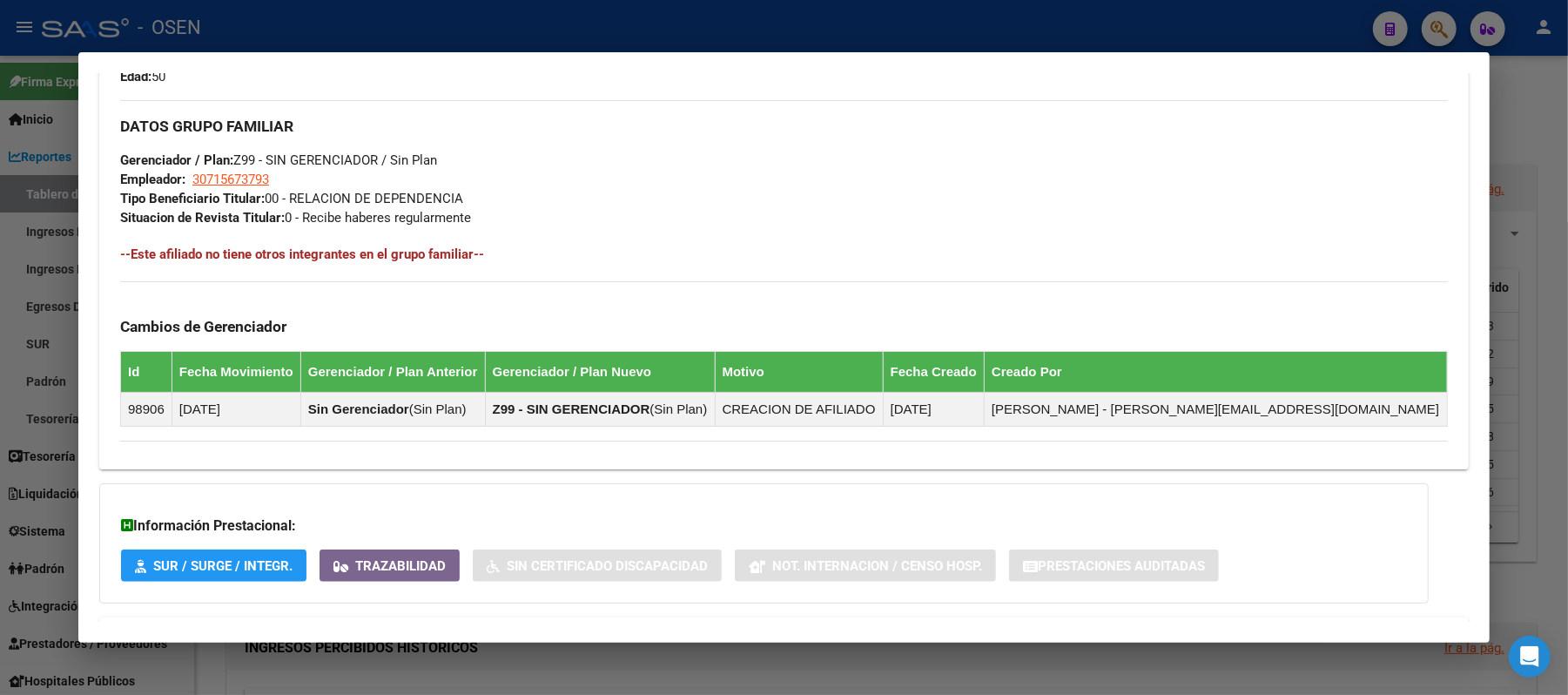
scroll to position [852, 0]
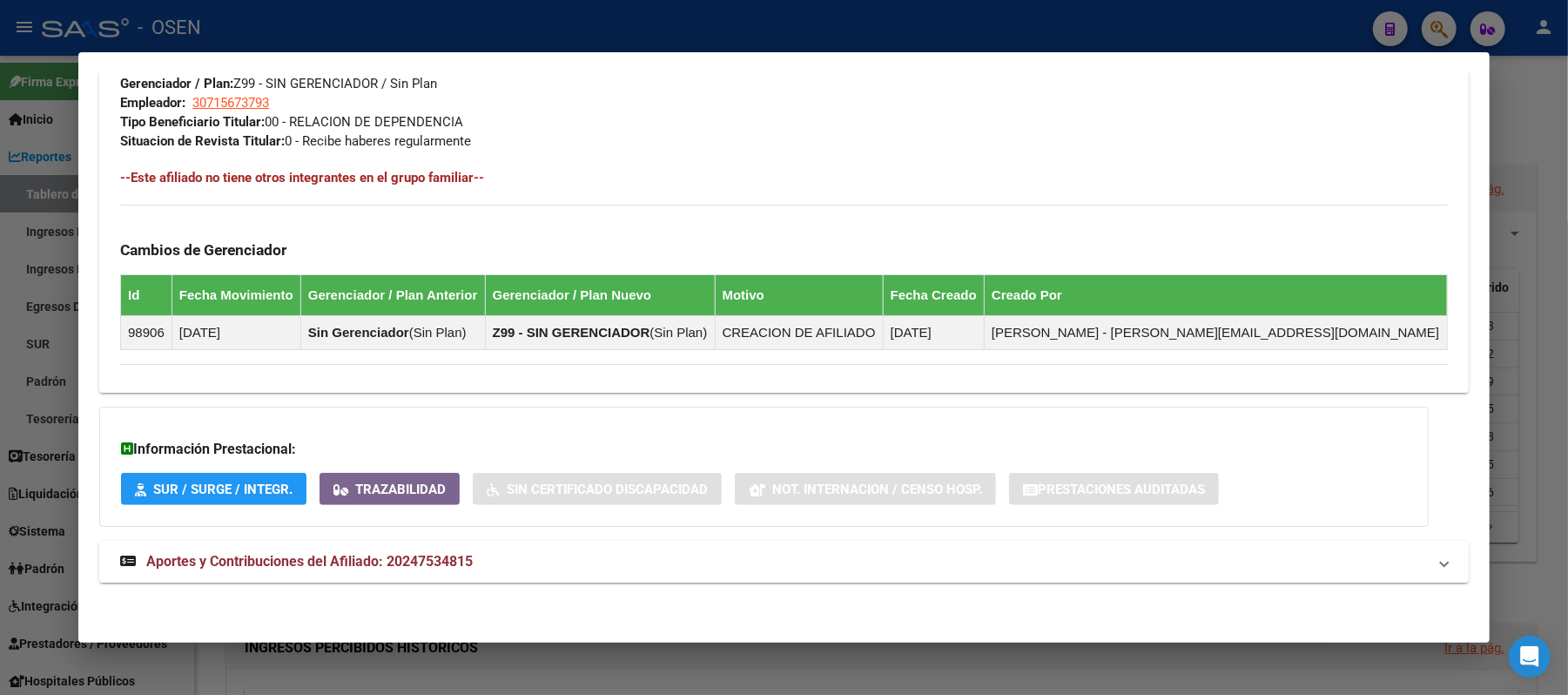
drag, startPoint x: 704, startPoint y: 585, endPoint x: 701, endPoint y: 572, distance: 13.3
click at [694, 557] on mat-panel-title "Aportes y Contribuciones del Afiliado: 20247534815" at bounding box center [773, 561] width 1306 height 20
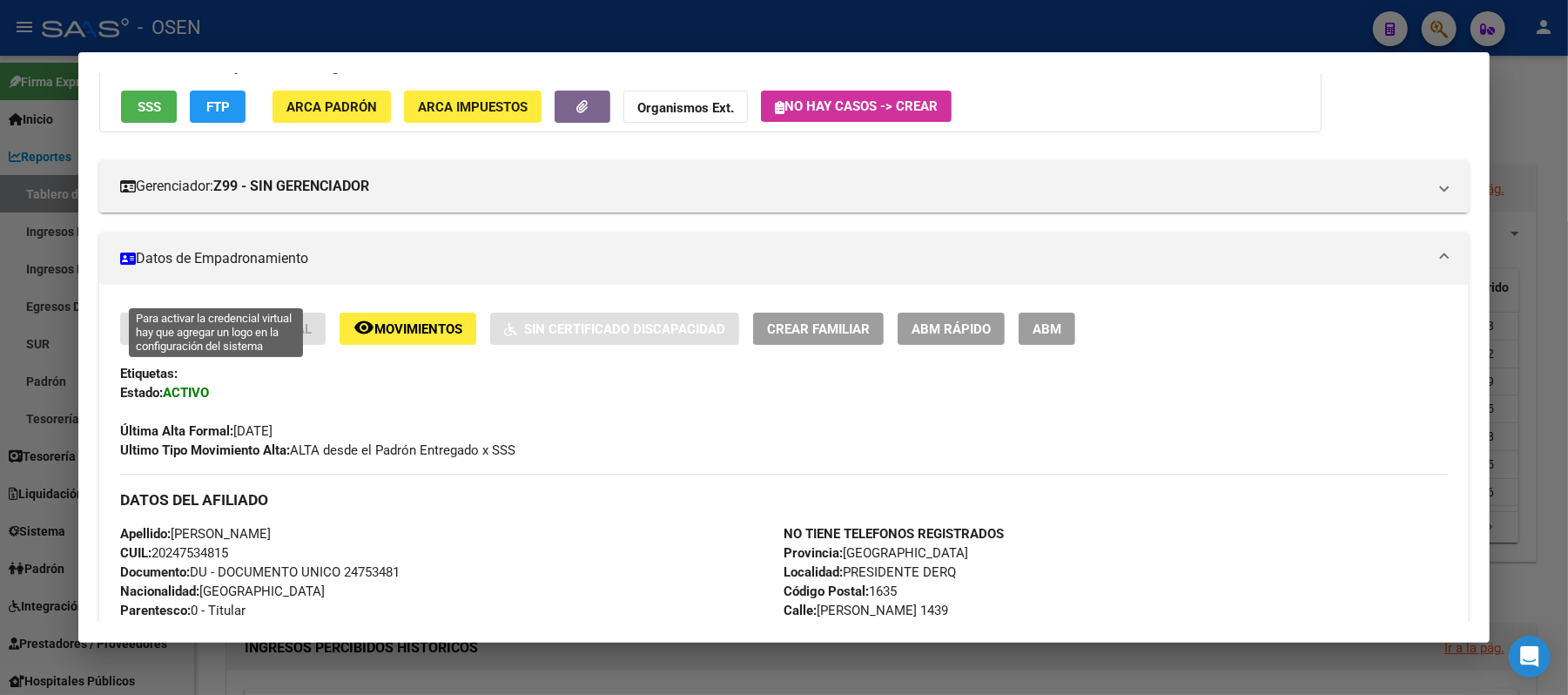
scroll to position [232, 0]
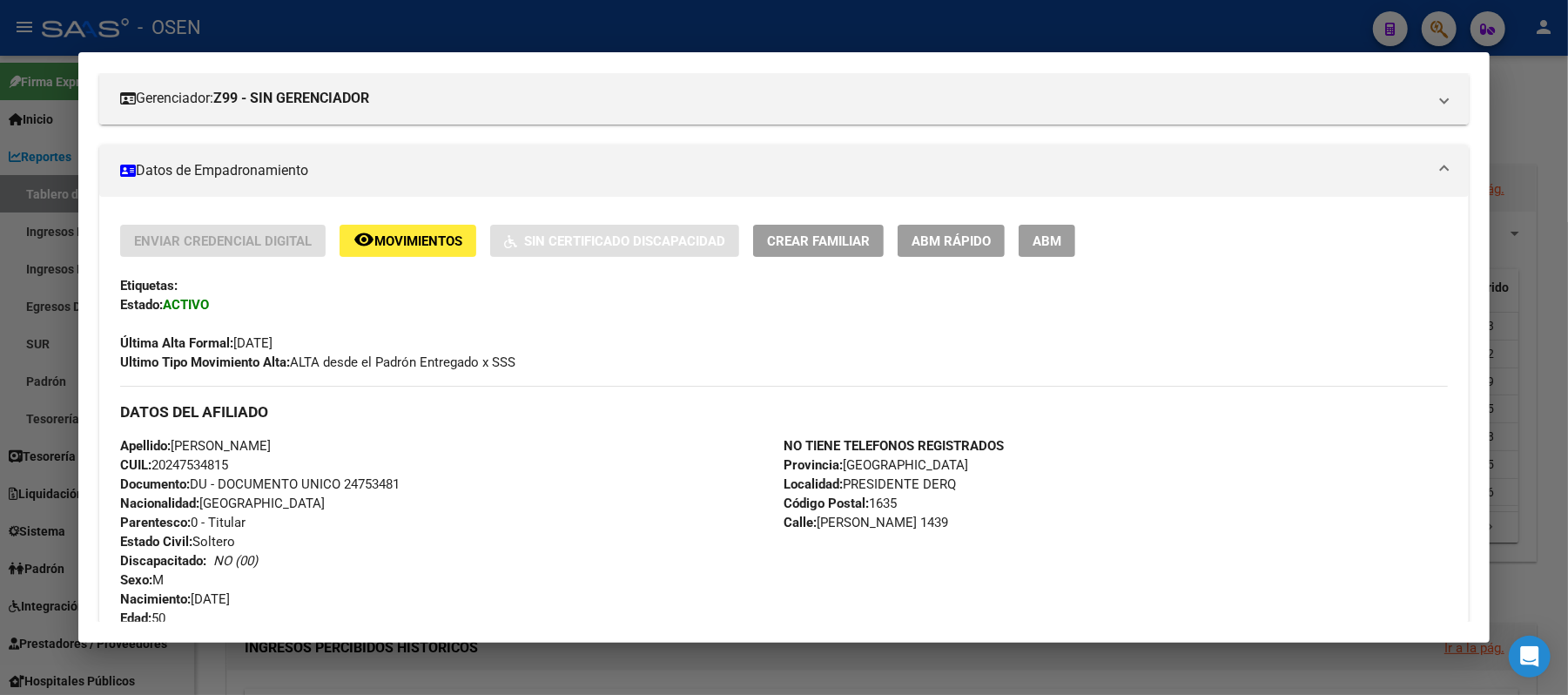
drag, startPoint x: 237, startPoint y: 455, endPoint x: 188, endPoint y: 473, distance: 52.2
click at [183, 473] on div "Apellido: ROBERTO CARLOS MOLLO CUIL: 20247534815 Documento: DU - DOCUMENTO UNIC…" at bounding box center [451, 531] width 663 height 192
click at [230, 472] on div "Apellido: ROBERTO CARLOS MOLLO CUIL: 20247534815 Documento: DU - DOCUMENTO UNIC…" at bounding box center [451, 531] width 663 height 192
drag, startPoint x: 227, startPoint y: 460, endPoint x: 148, endPoint y: 460, distance: 79.0
click at [148, 460] on div "Apellido: ROBERTO CARLOS MOLLO CUIL: 20247534815 Documento: DU - DOCUMENTO UNIC…" at bounding box center [451, 531] width 663 height 192
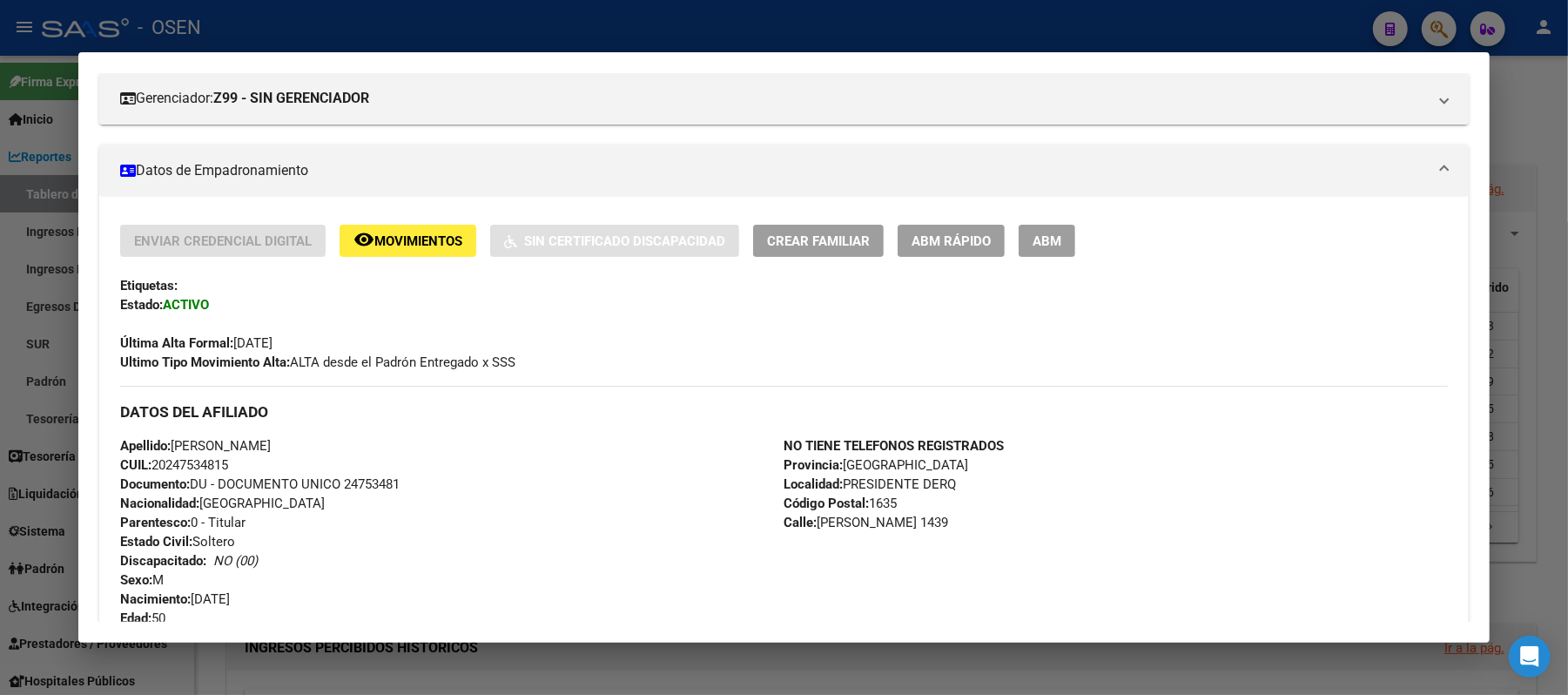
copy span "20247534815"
click at [1262, 29] on div at bounding box center [784, 348] width 1568 height 695
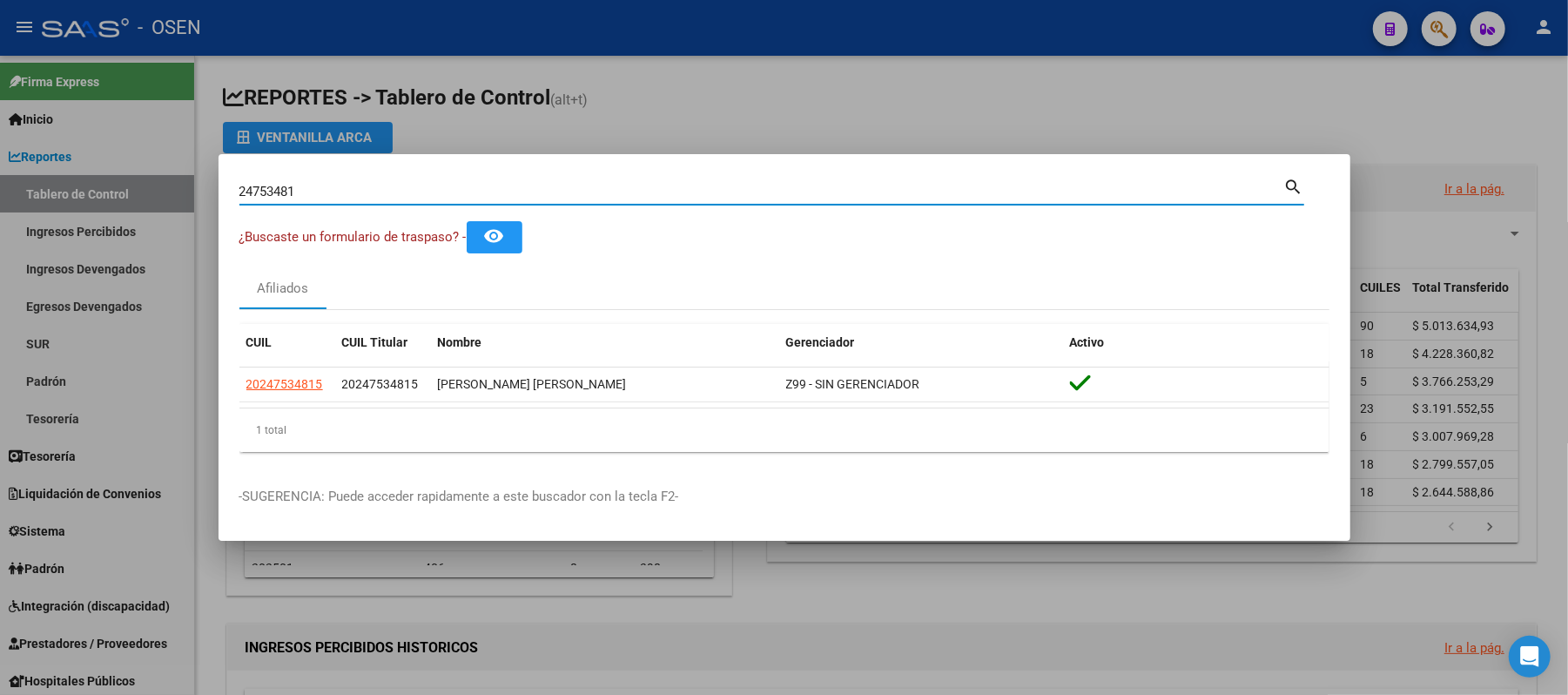
drag, startPoint x: 384, startPoint y: 189, endPoint x: 0, endPoint y: 134, distance: 387.9
click at [0, 161] on div "24753481 Buscar (apellido, dni, cuil, nro traspaso, cuit, obra social) search ¿…" at bounding box center [784, 348] width 1568 height 695
type input "31080039"
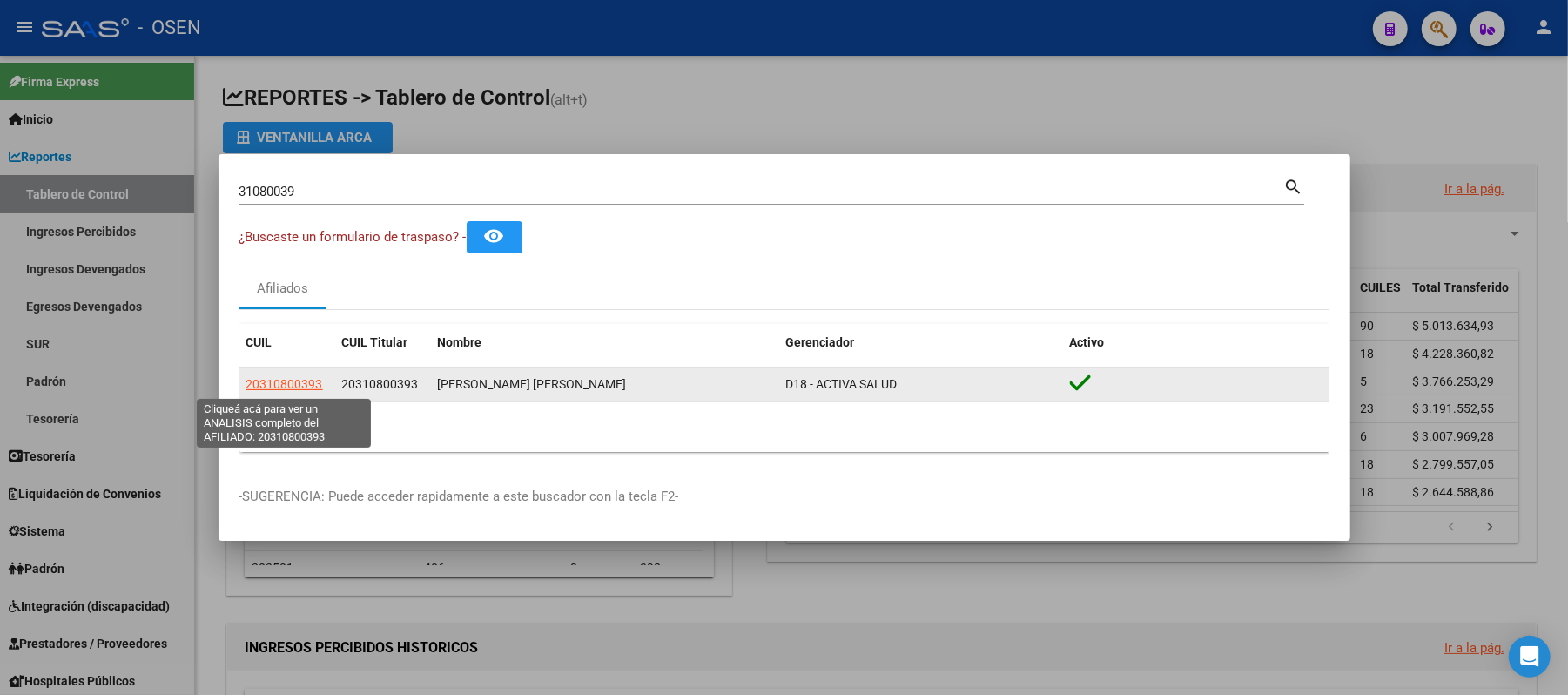
click at [303, 387] on span "20310800393" at bounding box center [284, 384] width 77 height 14
type textarea "20310800393"
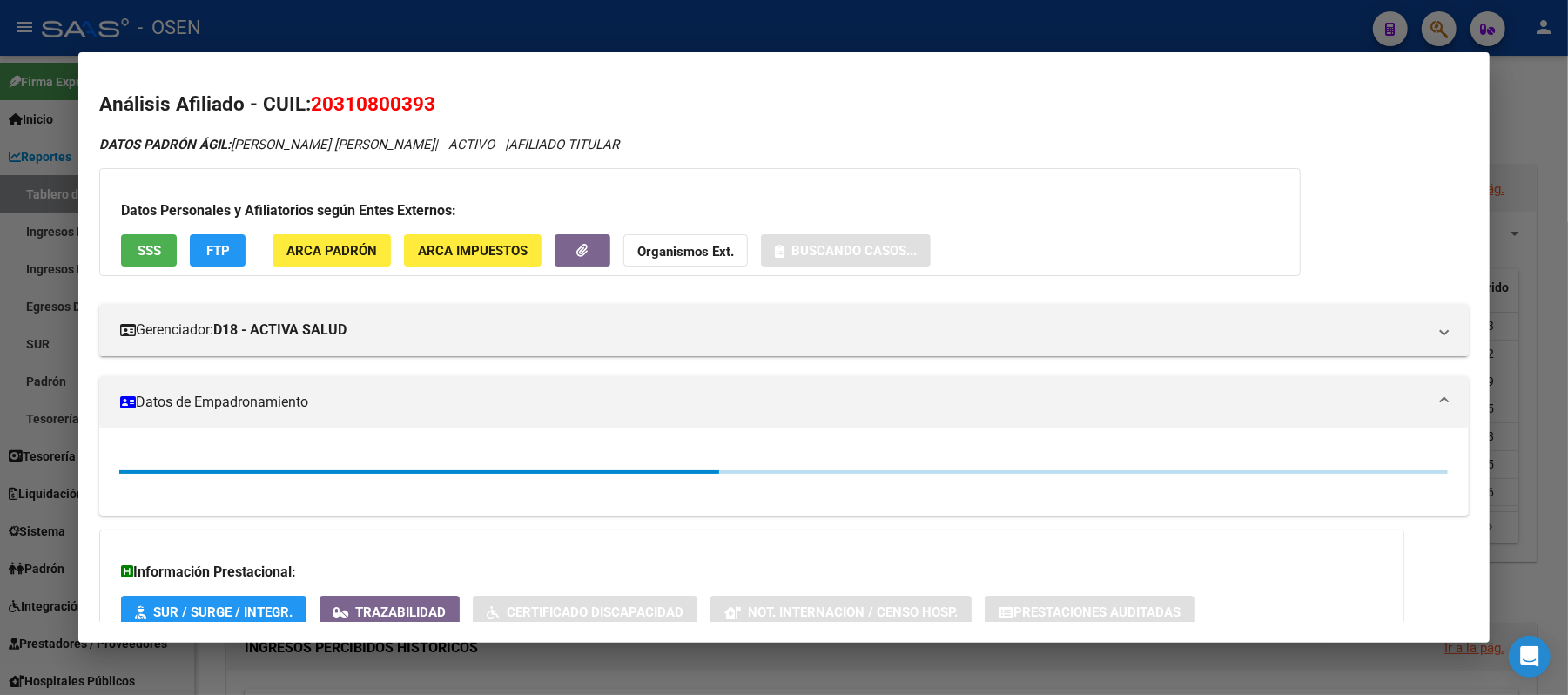
click at [144, 243] on span "SSS" at bounding box center [149, 250] width 23 height 16
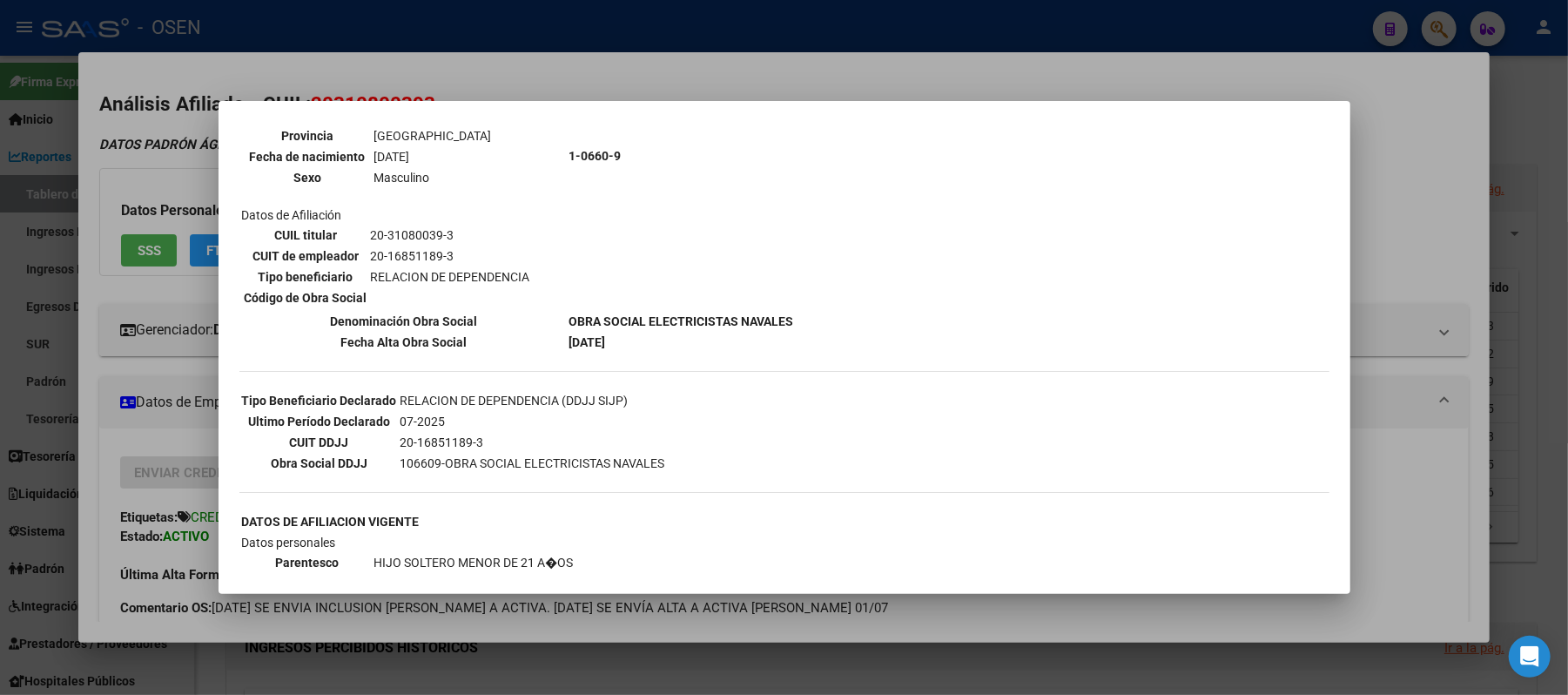
scroll to position [0, 0]
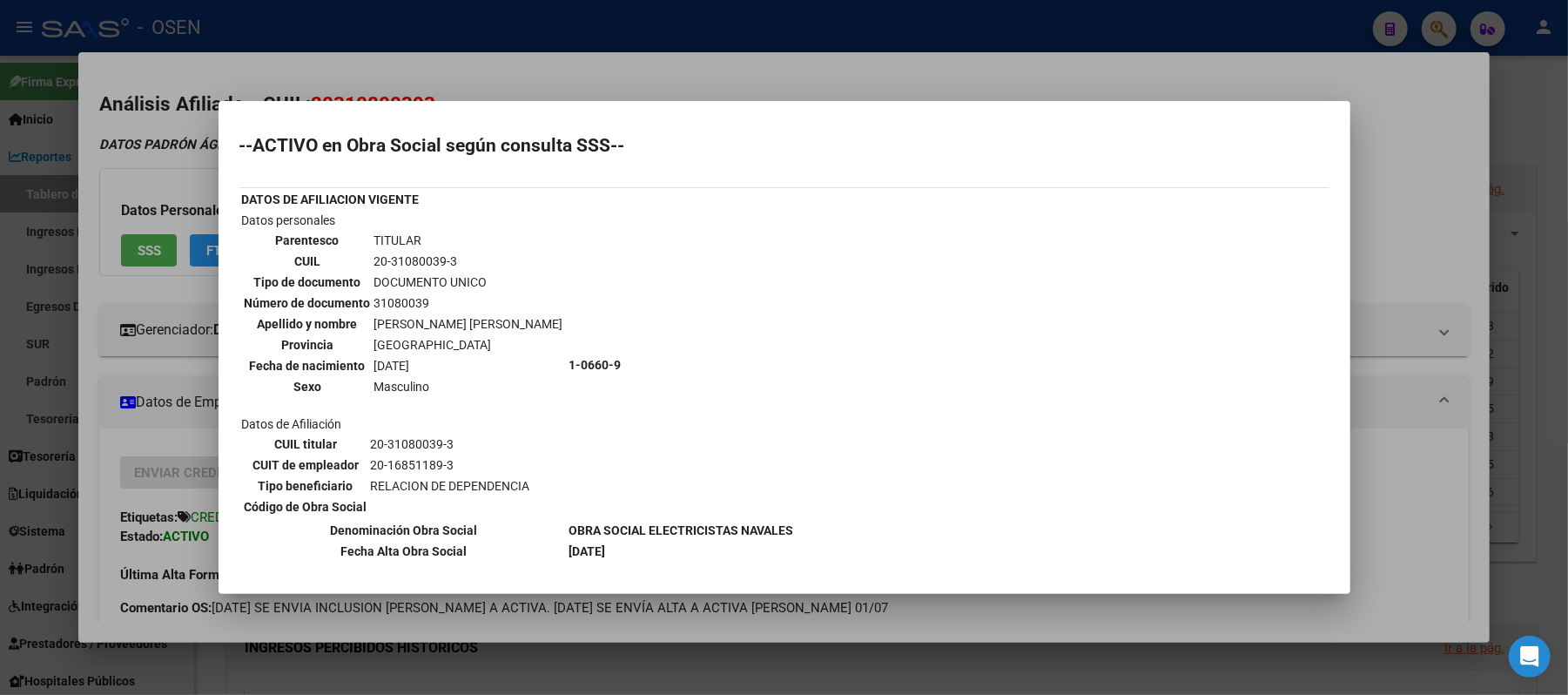
drag, startPoint x: 475, startPoint y: 254, endPoint x: 373, endPoint y: 265, distance: 102.6
click at [374, 265] on td "20-31080039-3" at bounding box center [469, 261] width 191 height 19
copy td "20-31080039-3"
